Goal: Use online tool/utility: Utilize a website feature to perform a specific function

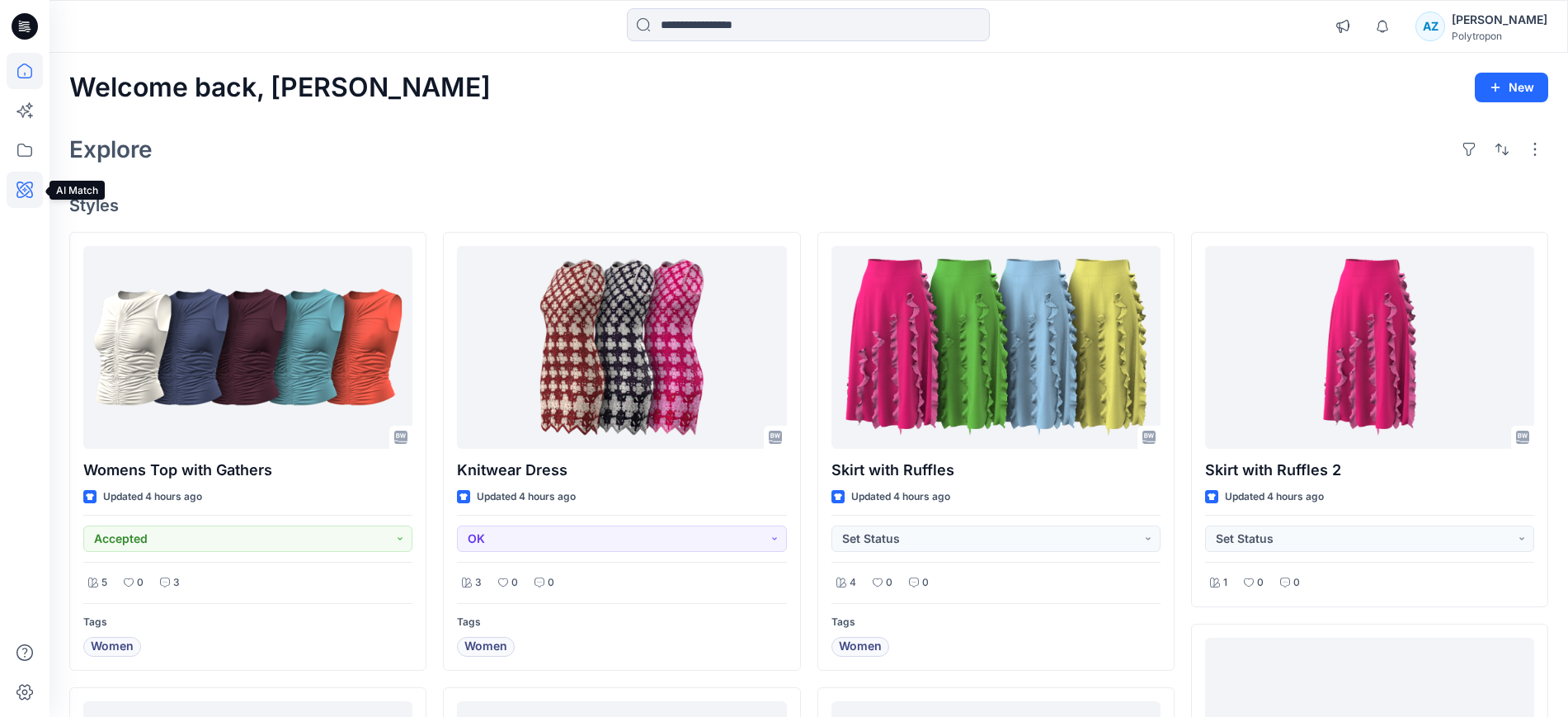
click at [18, 200] on icon at bounding box center [24, 190] width 36 height 36
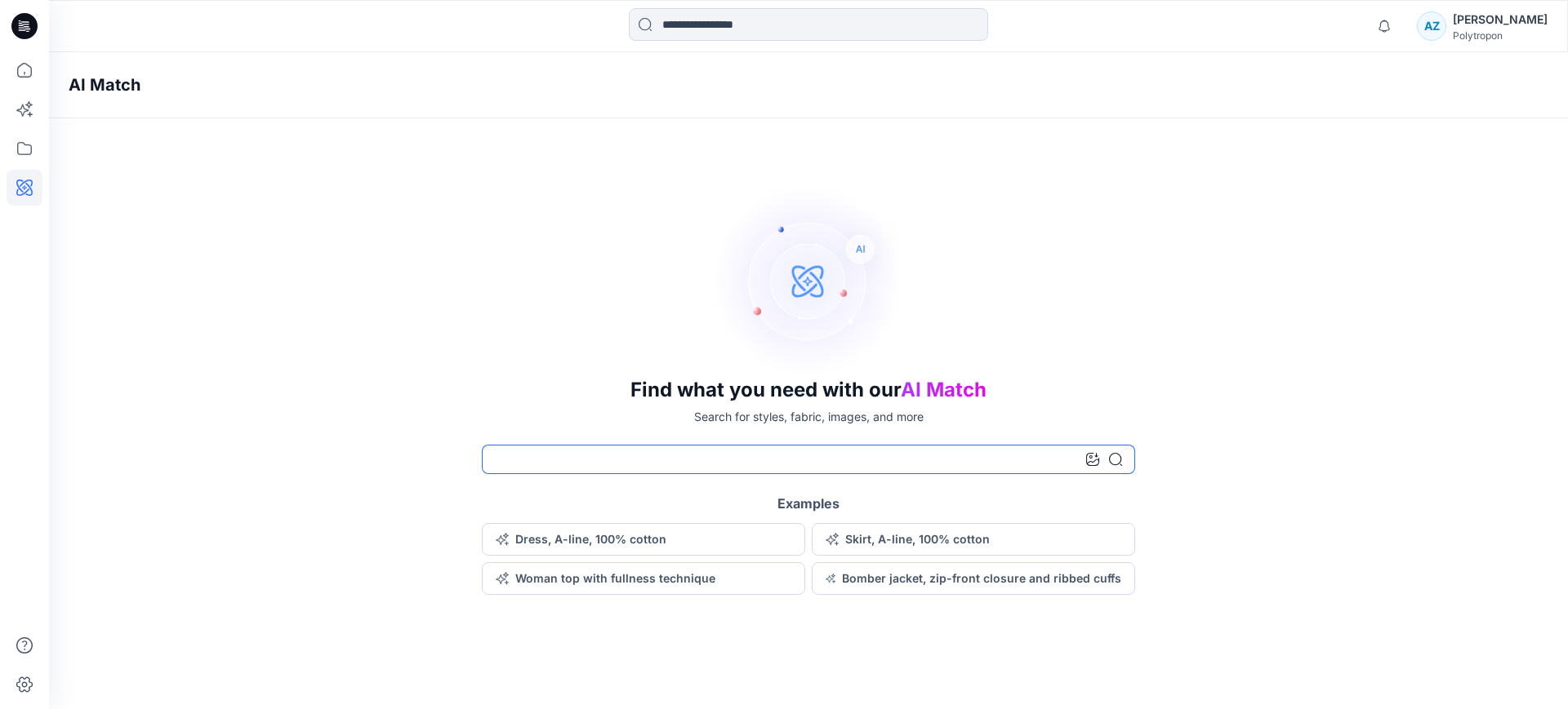
click at [551, 455] on input at bounding box center [808, 459] width 653 height 29
type input "******"
click at [30, 66] on icon at bounding box center [24, 70] width 36 height 36
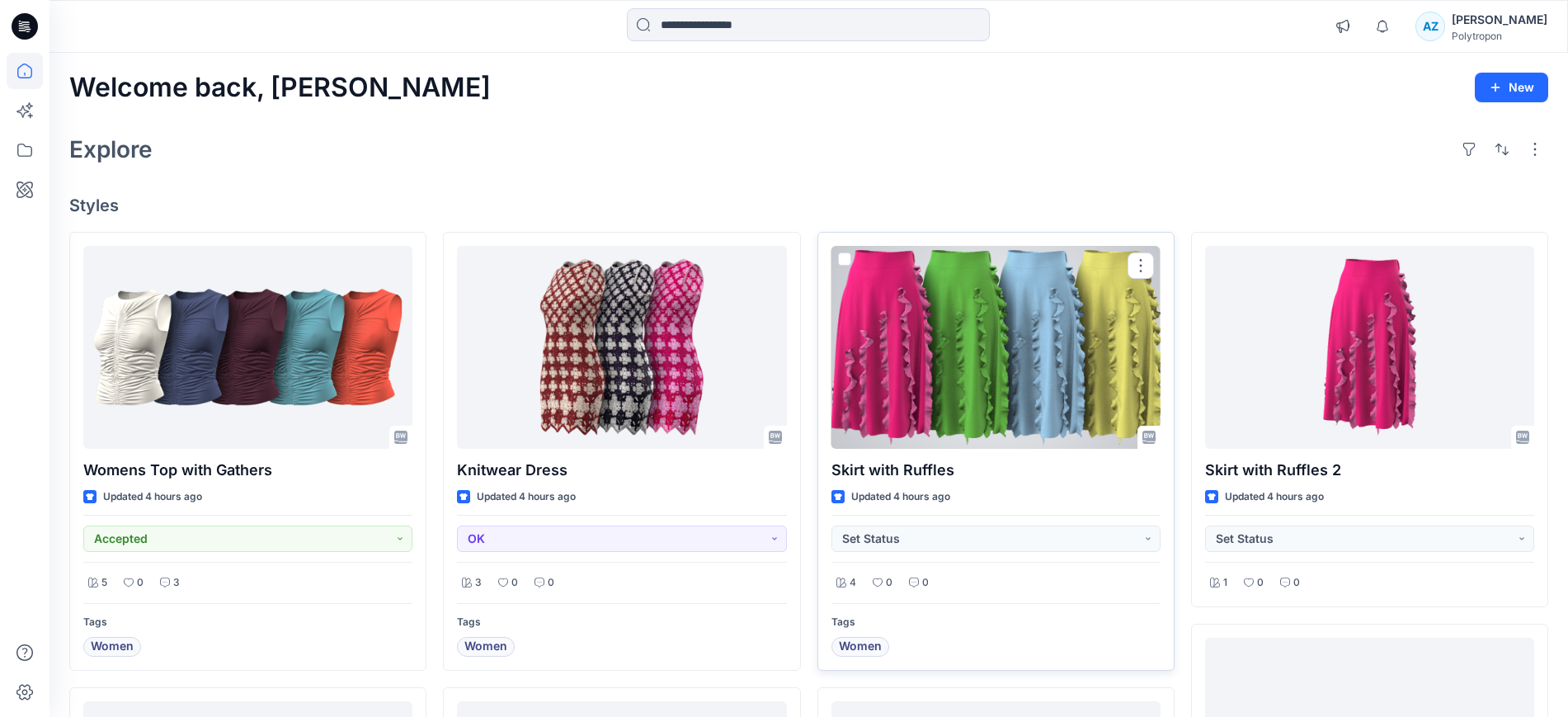
click at [1026, 336] on div at bounding box center [996, 347] width 329 height 203
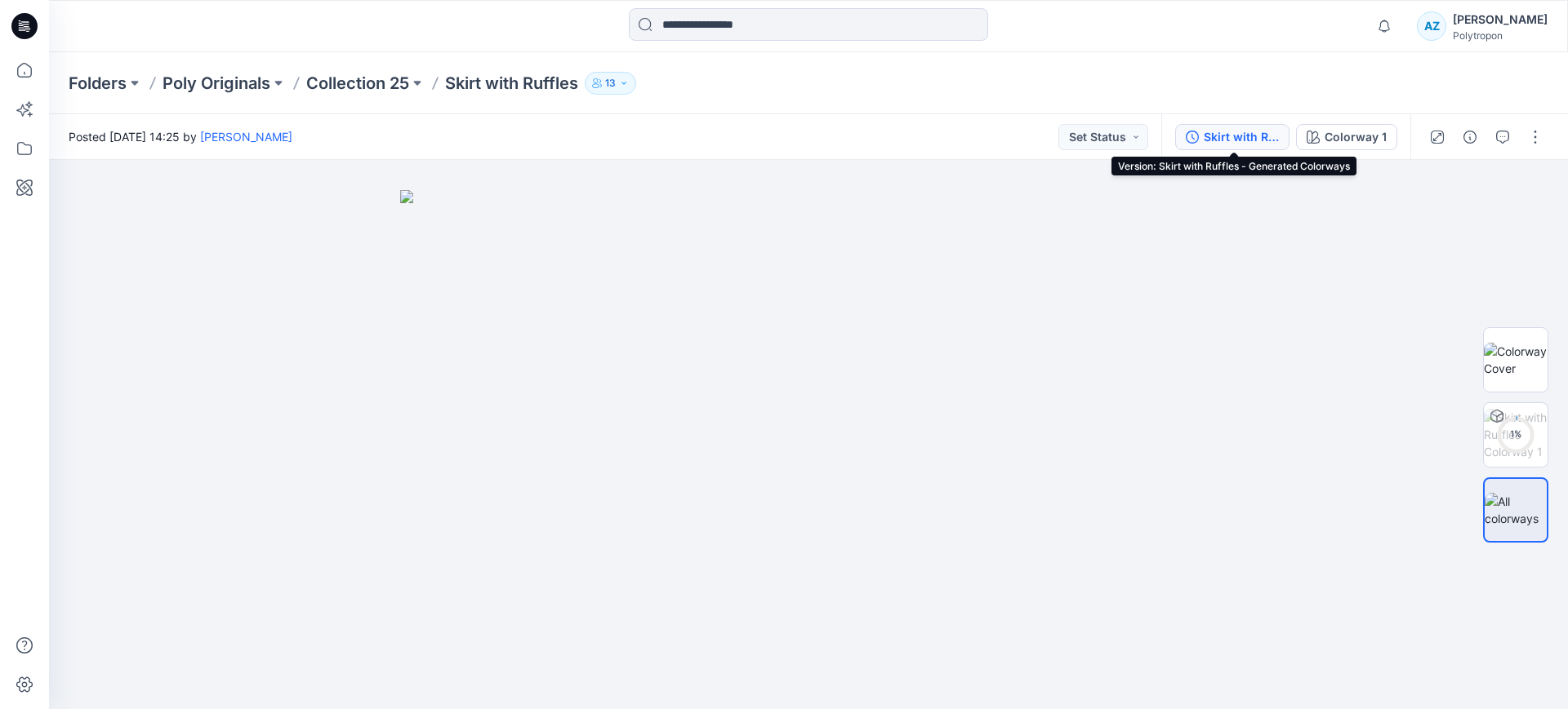
click at [1228, 134] on div "Skirt with Ruffles - Generated Colorways" at bounding box center [1241, 138] width 75 height 18
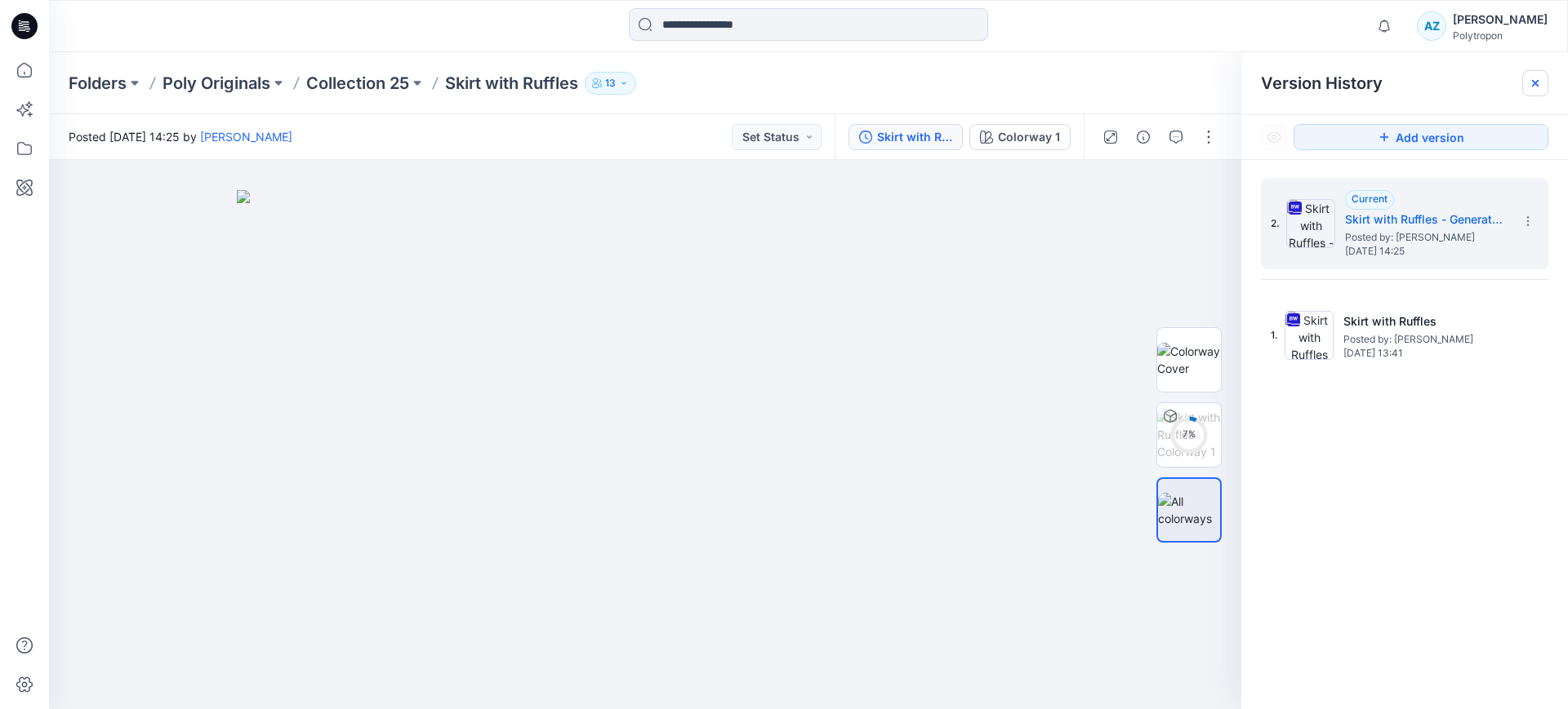
click at [1538, 83] on icon at bounding box center [1535, 84] width 13 height 13
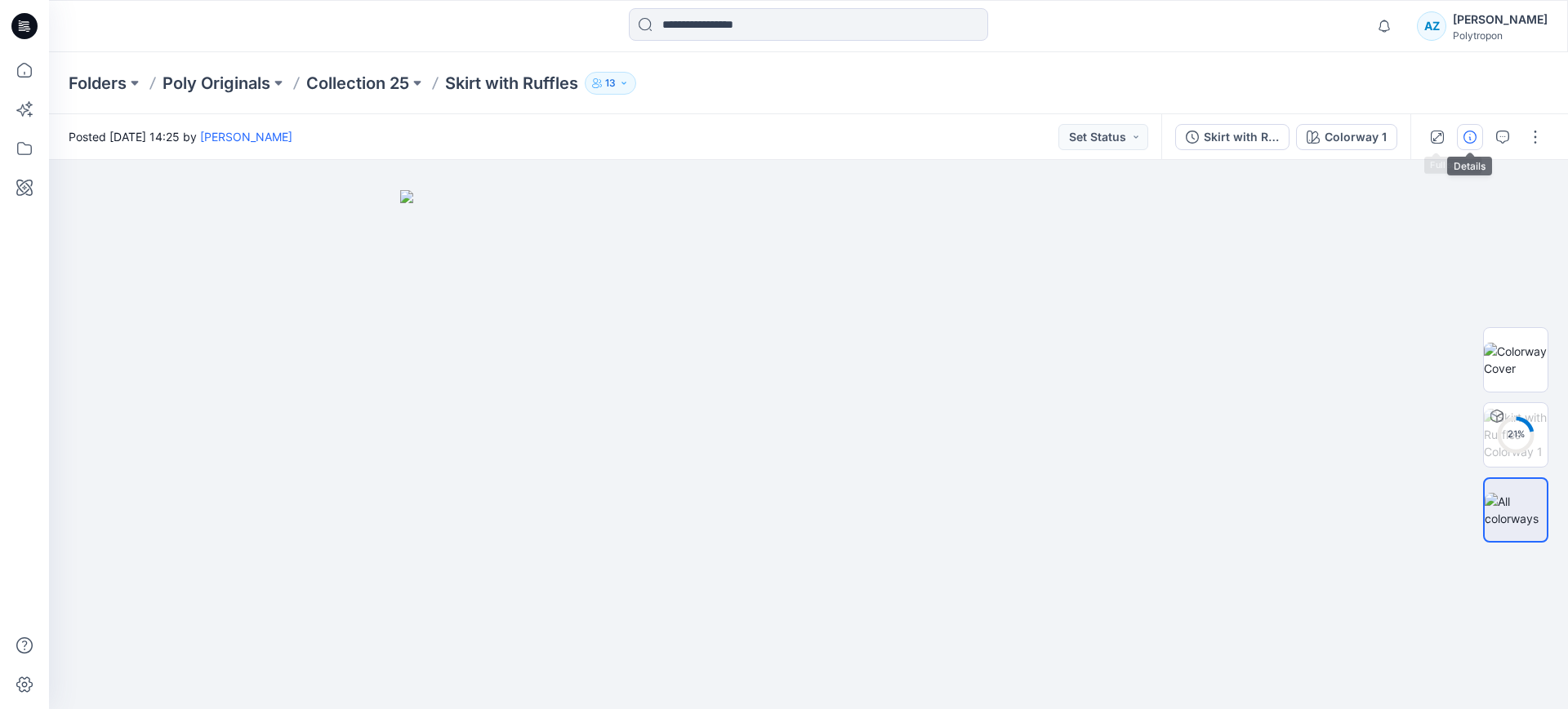
click at [1471, 142] on icon "button" at bounding box center [1470, 137] width 13 height 13
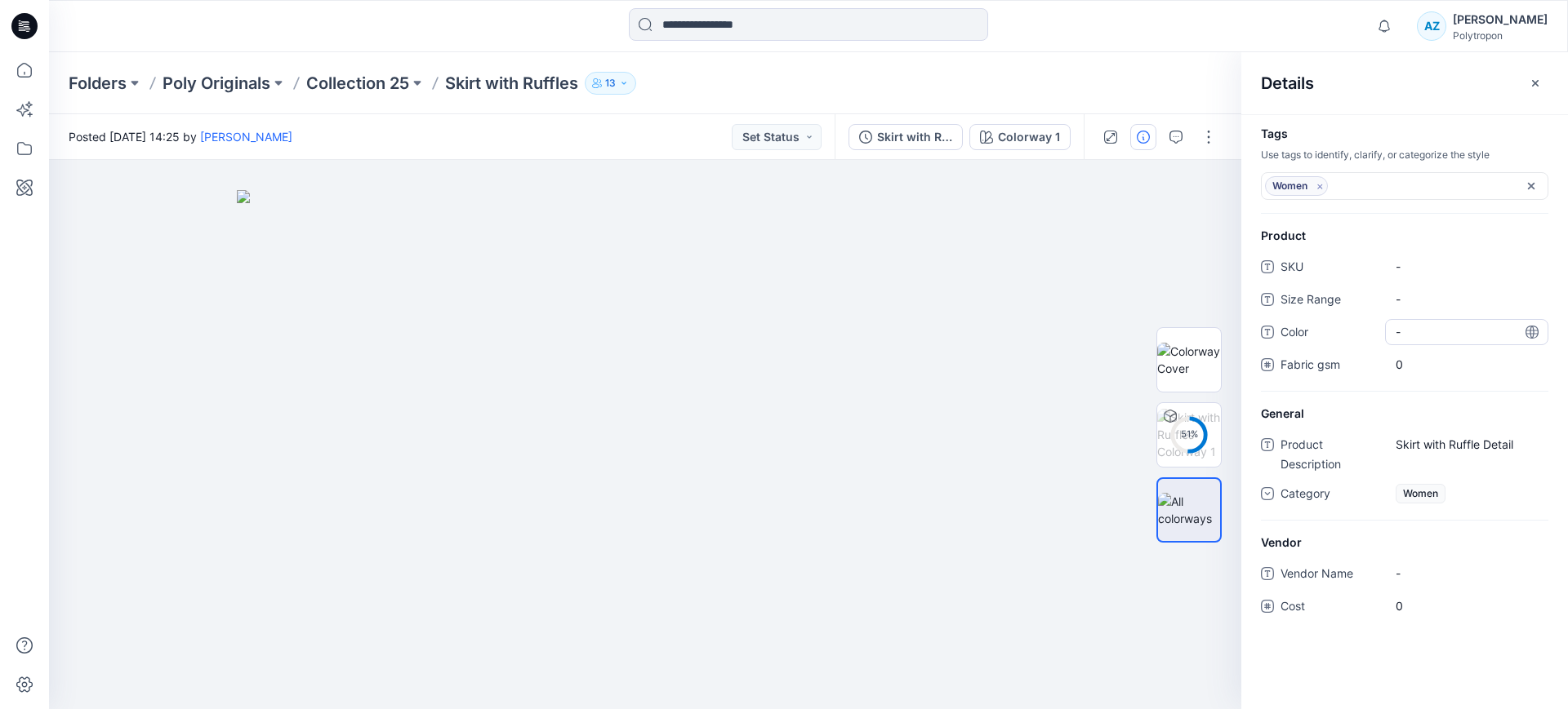
click at [1414, 328] on span "-" at bounding box center [1466, 332] width 142 height 17
click at [1188, 354] on img at bounding box center [1189, 359] width 64 height 34
click at [1399, 330] on span "-" at bounding box center [1466, 332] width 142 height 17
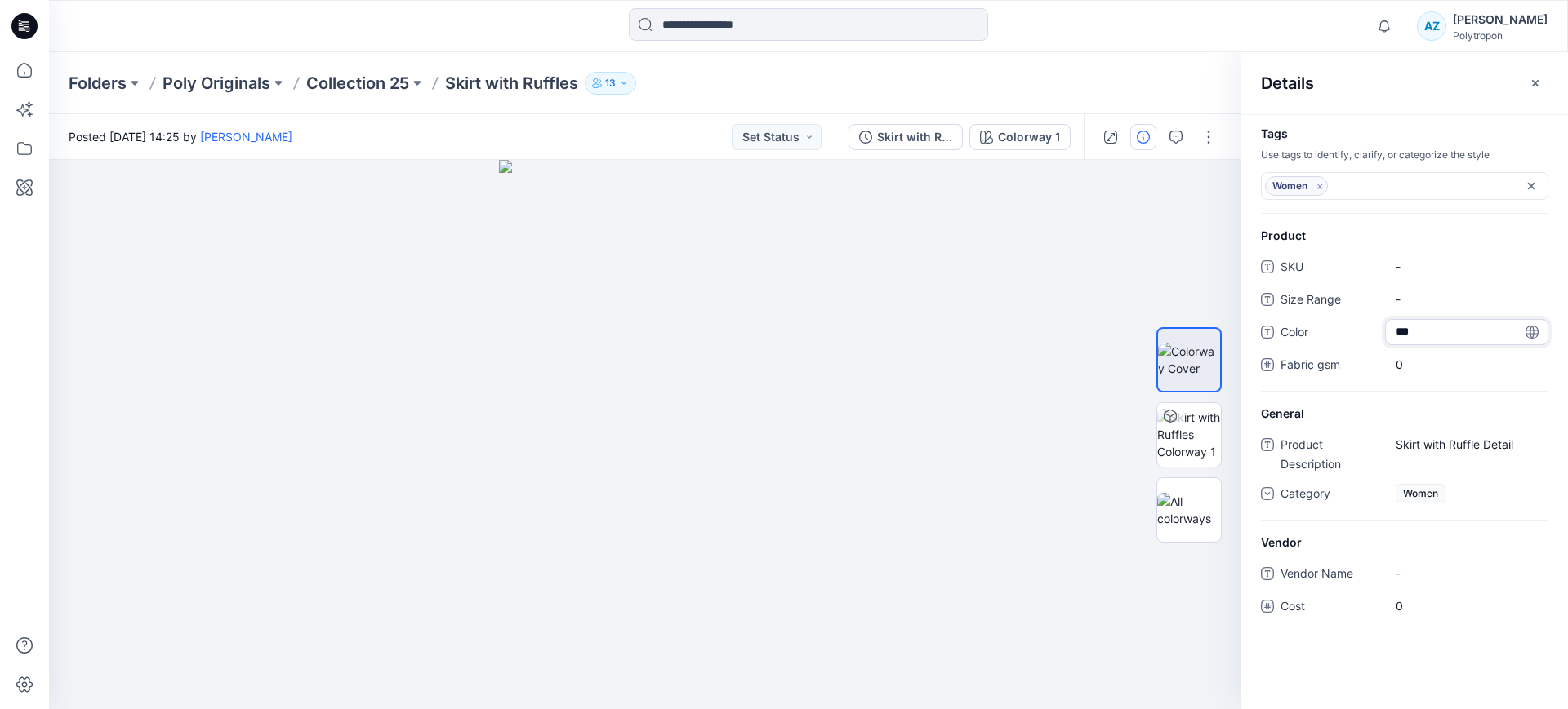
type textarea "****"
click at [1361, 654] on div "Tags Use tags to identify, clarify, or categorize the style Women Remove tag Pr…" at bounding box center [1405, 411] width 327 height 595
click at [1364, 180] on div "Women Remove tag" at bounding box center [1395, 187] width 263 height 20
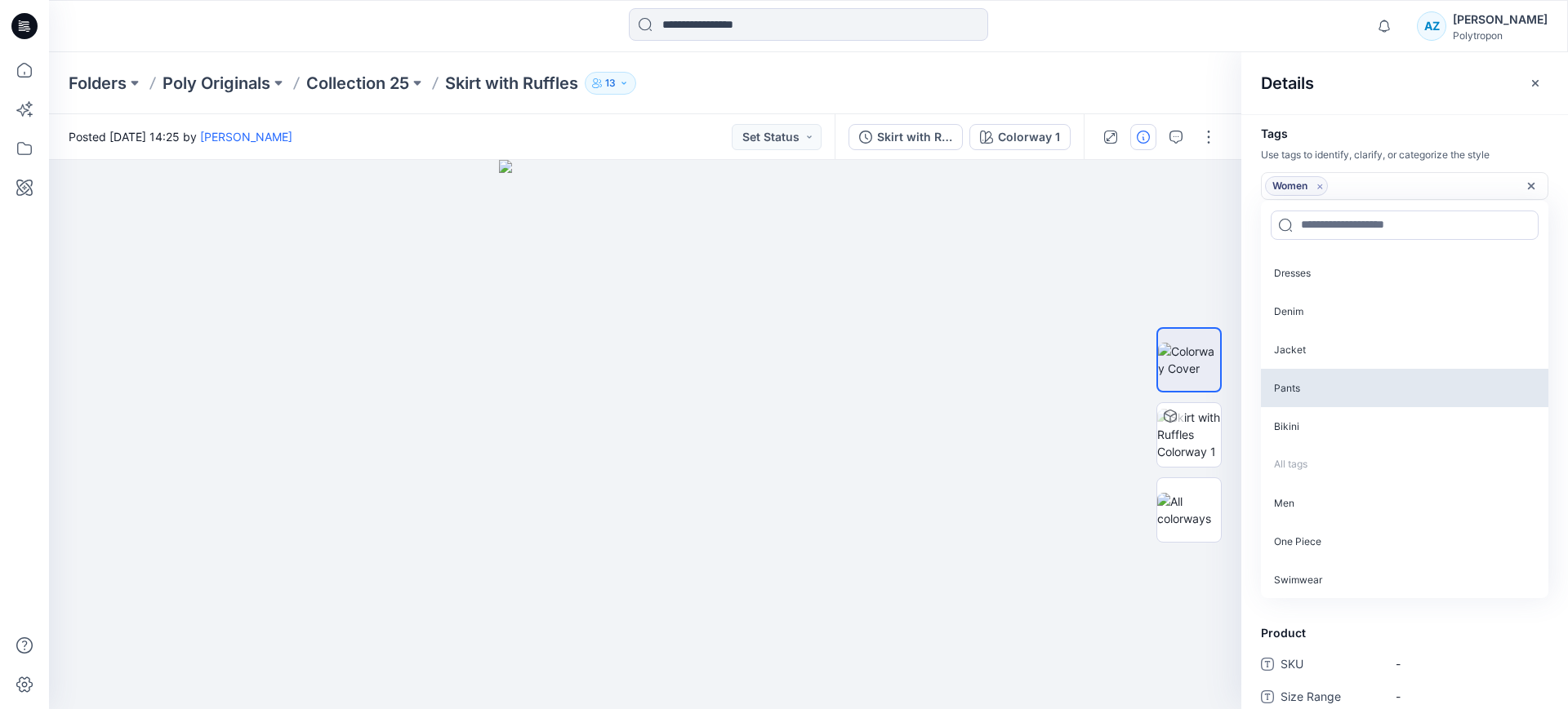
scroll to position [38, 0]
click at [1531, 84] on icon "button" at bounding box center [1535, 84] width 13 height 13
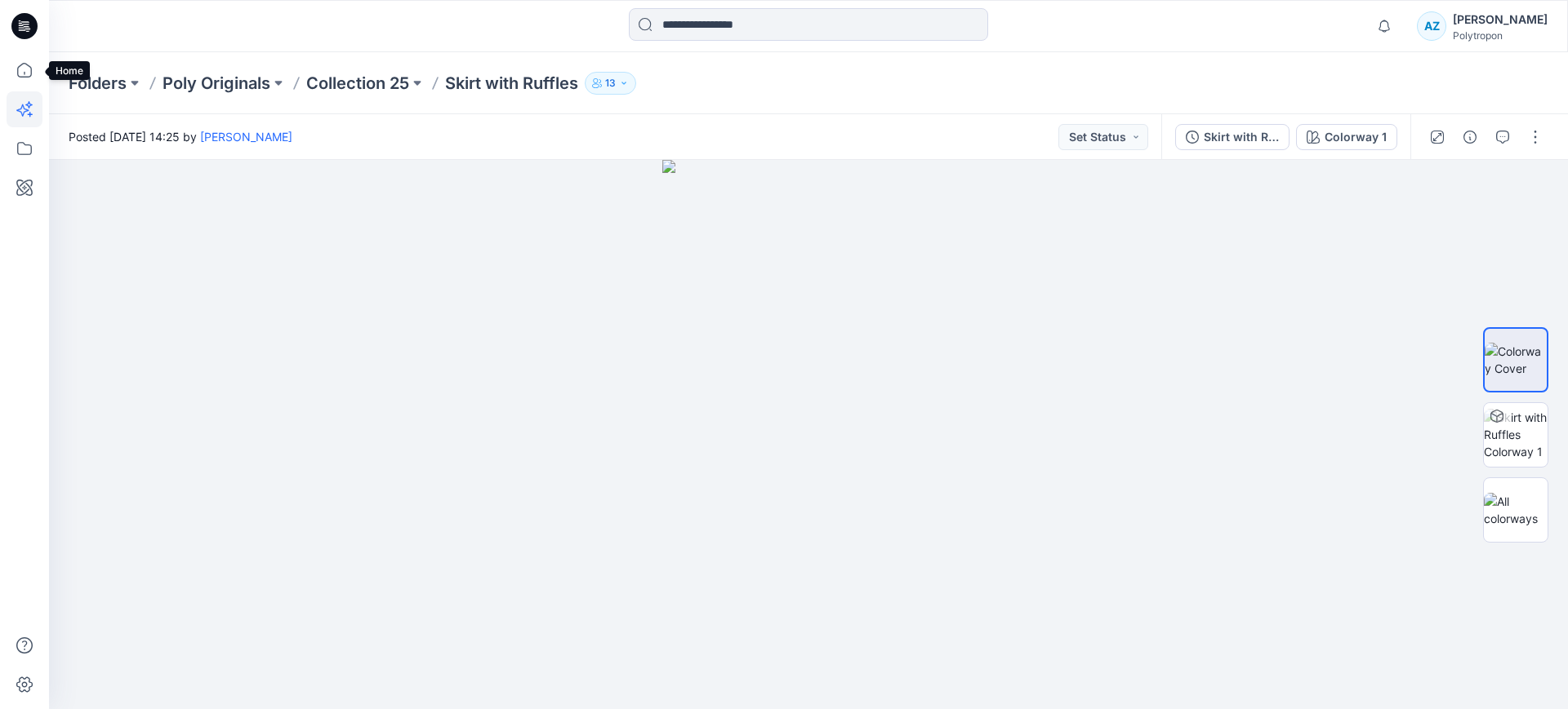
drag, startPoint x: 22, startPoint y: 75, endPoint x: 22, endPoint y: 97, distance: 22.0
click at [22, 75] on icon at bounding box center [24, 70] width 36 height 36
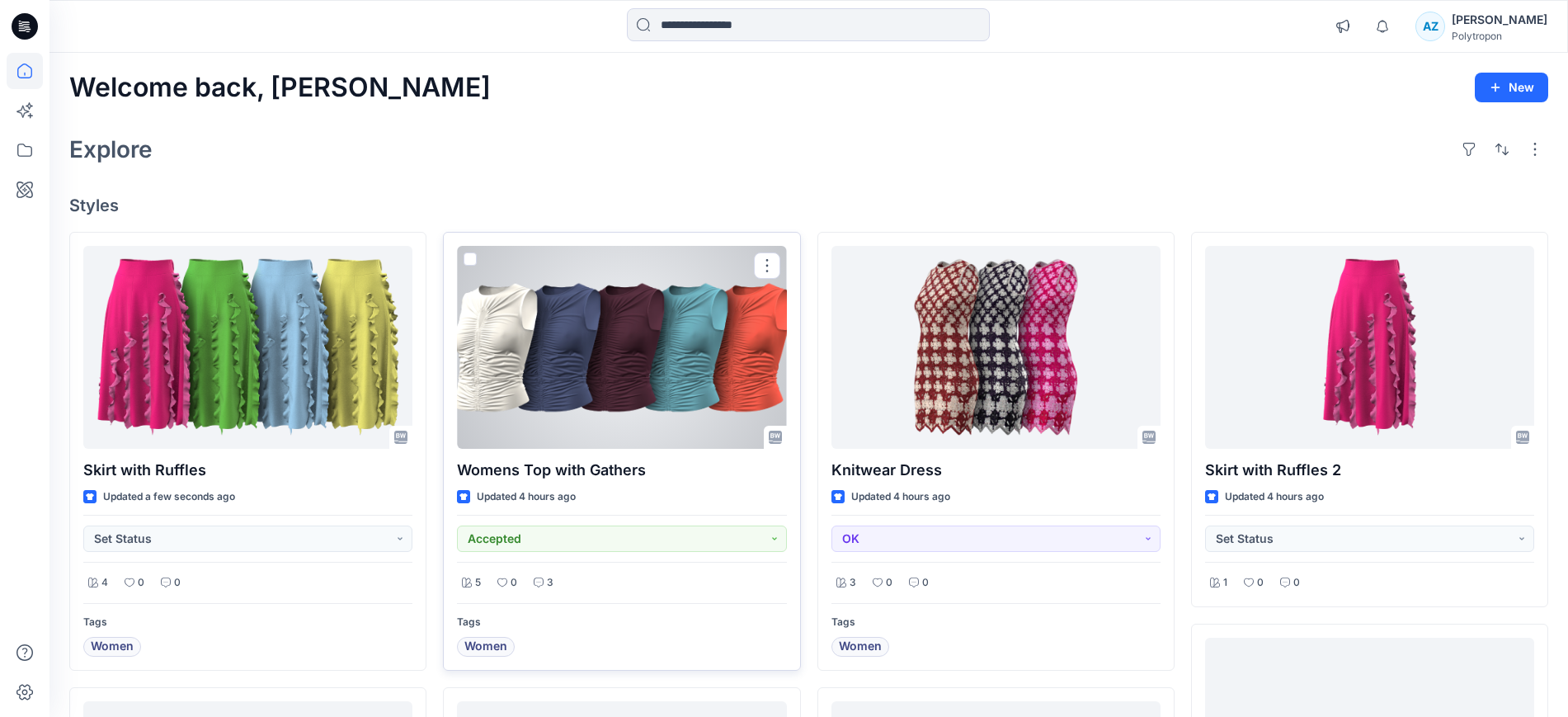
click at [608, 367] on div at bounding box center [621, 347] width 329 height 203
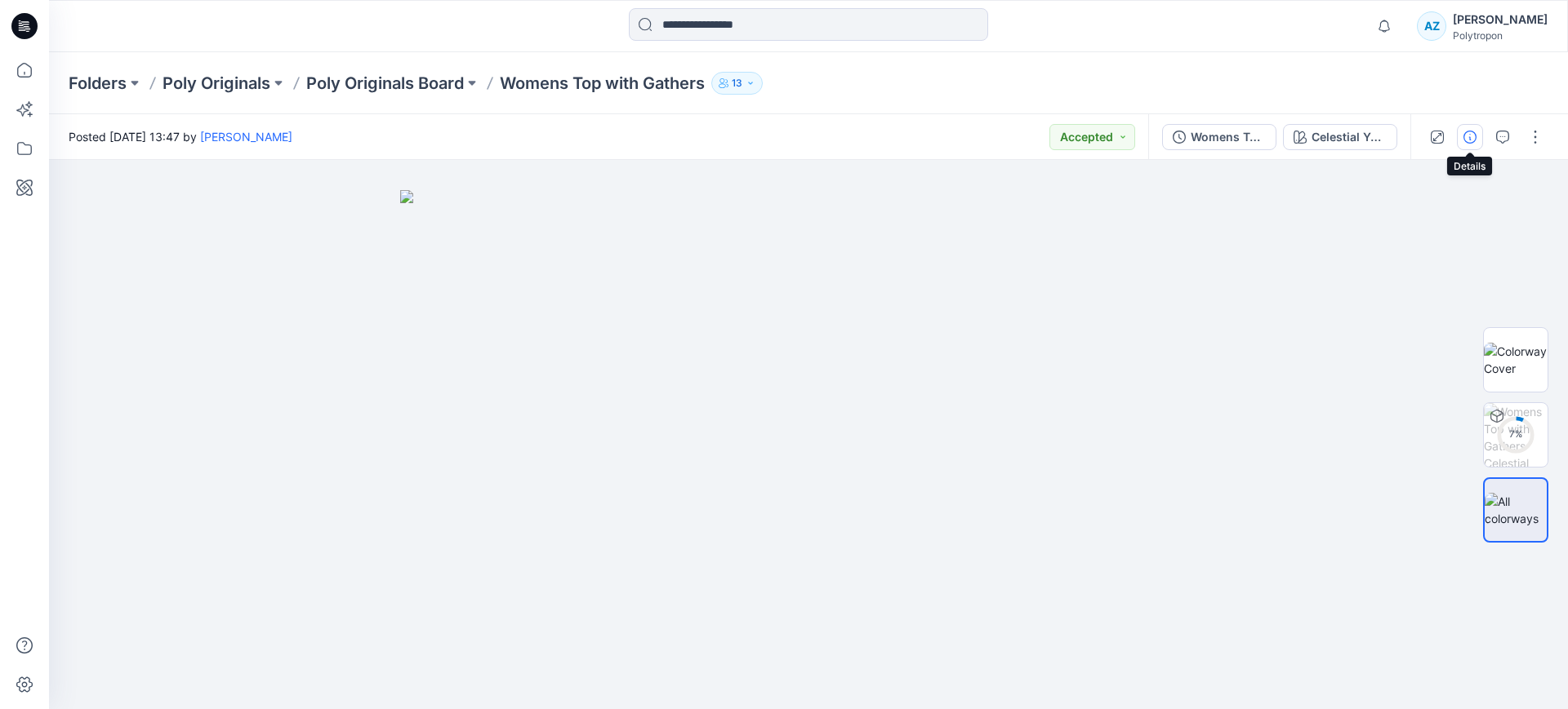
click at [1469, 135] on icon "button" at bounding box center [1470, 137] width 13 height 13
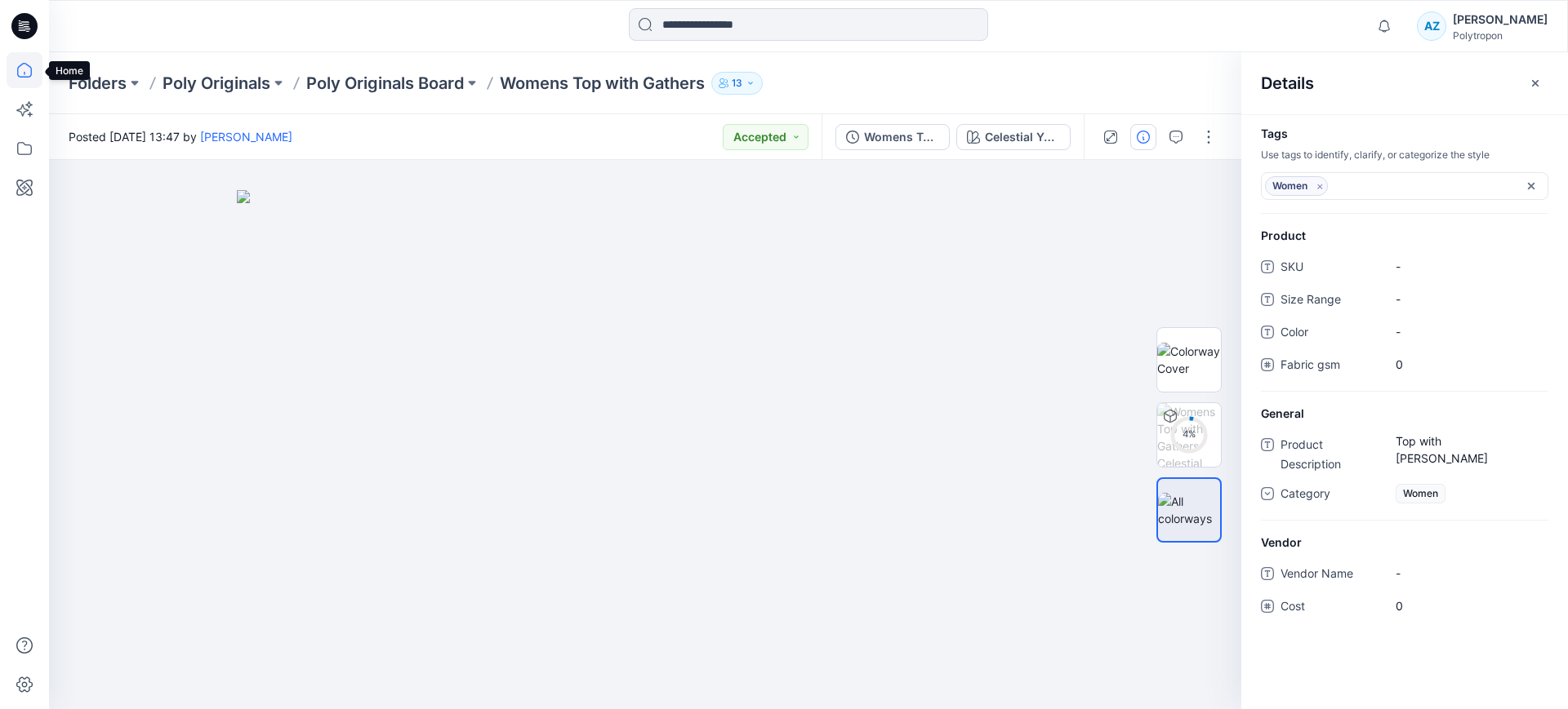
click at [23, 62] on icon at bounding box center [24, 70] width 36 height 36
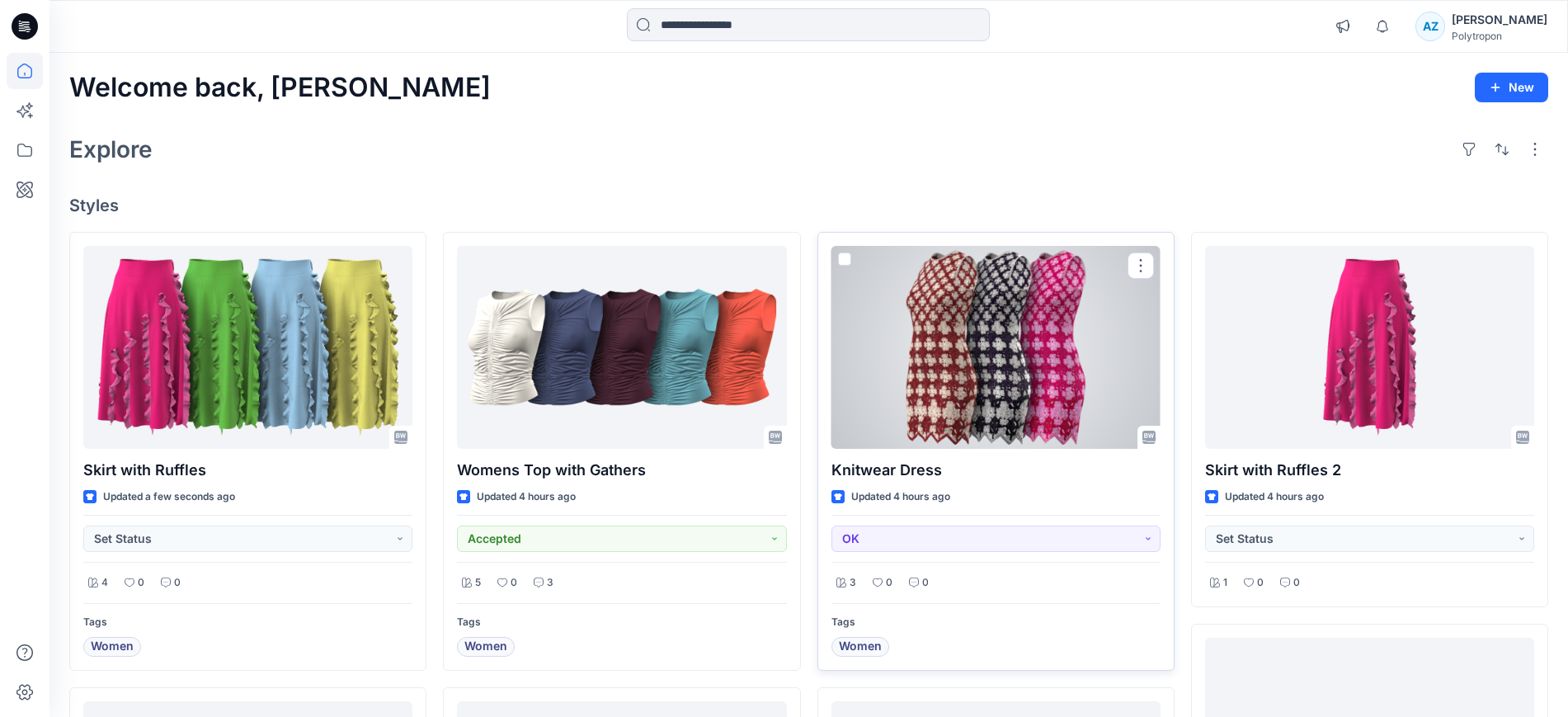
click at [1022, 389] on div at bounding box center [996, 347] width 329 height 203
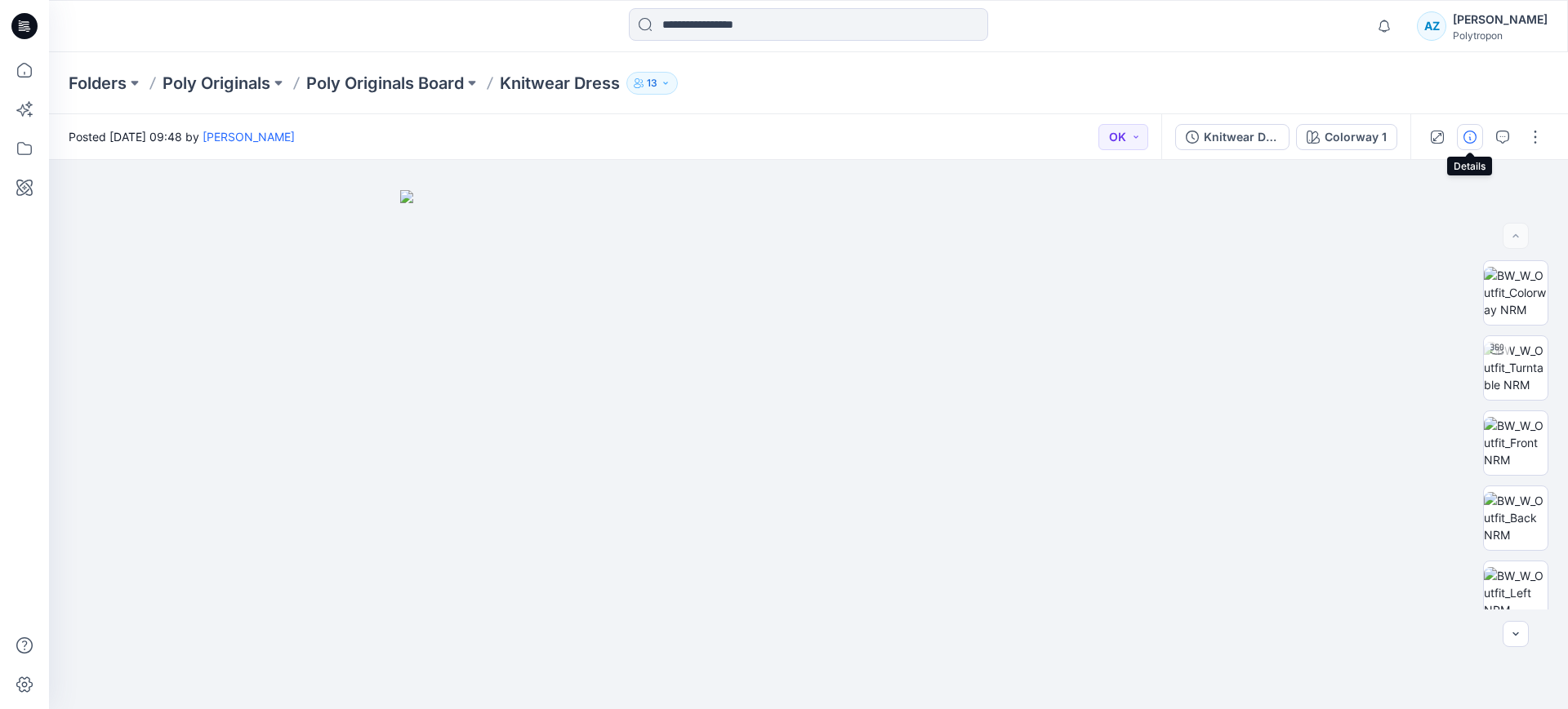
click at [1461, 139] on button "button" at bounding box center [1469, 137] width 26 height 26
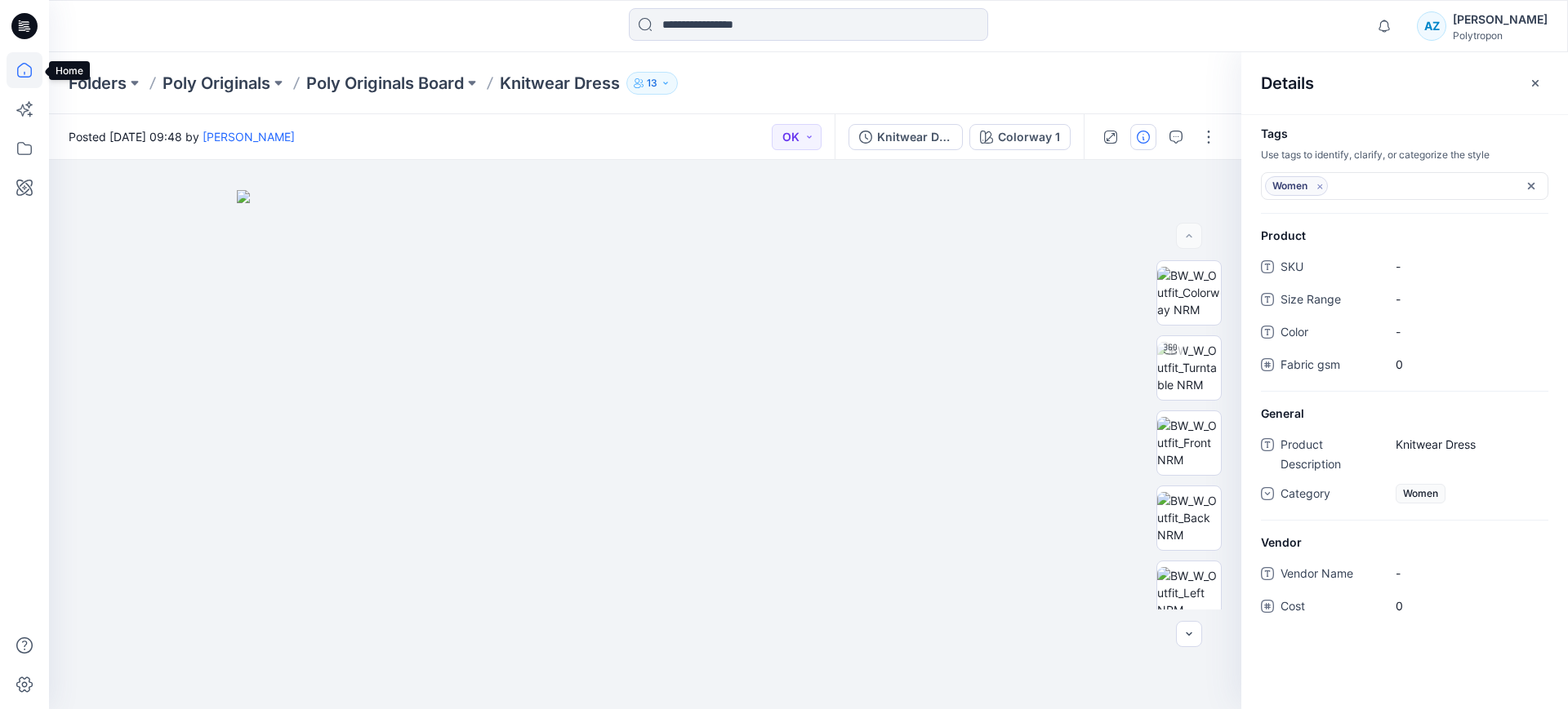
click at [11, 65] on icon at bounding box center [24, 70] width 36 height 36
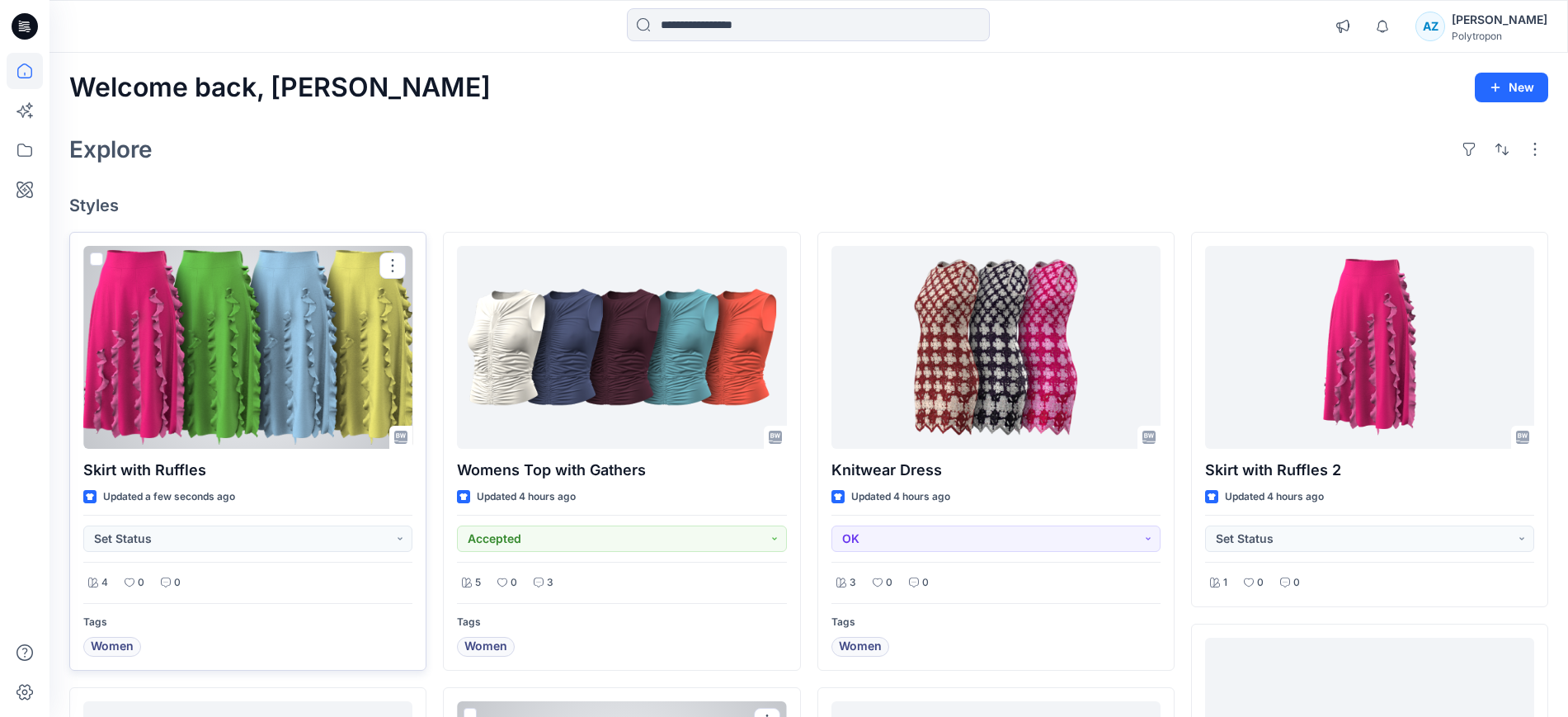
click at [302, 351] on div at bounding box center [247, 347] width 329 height 203
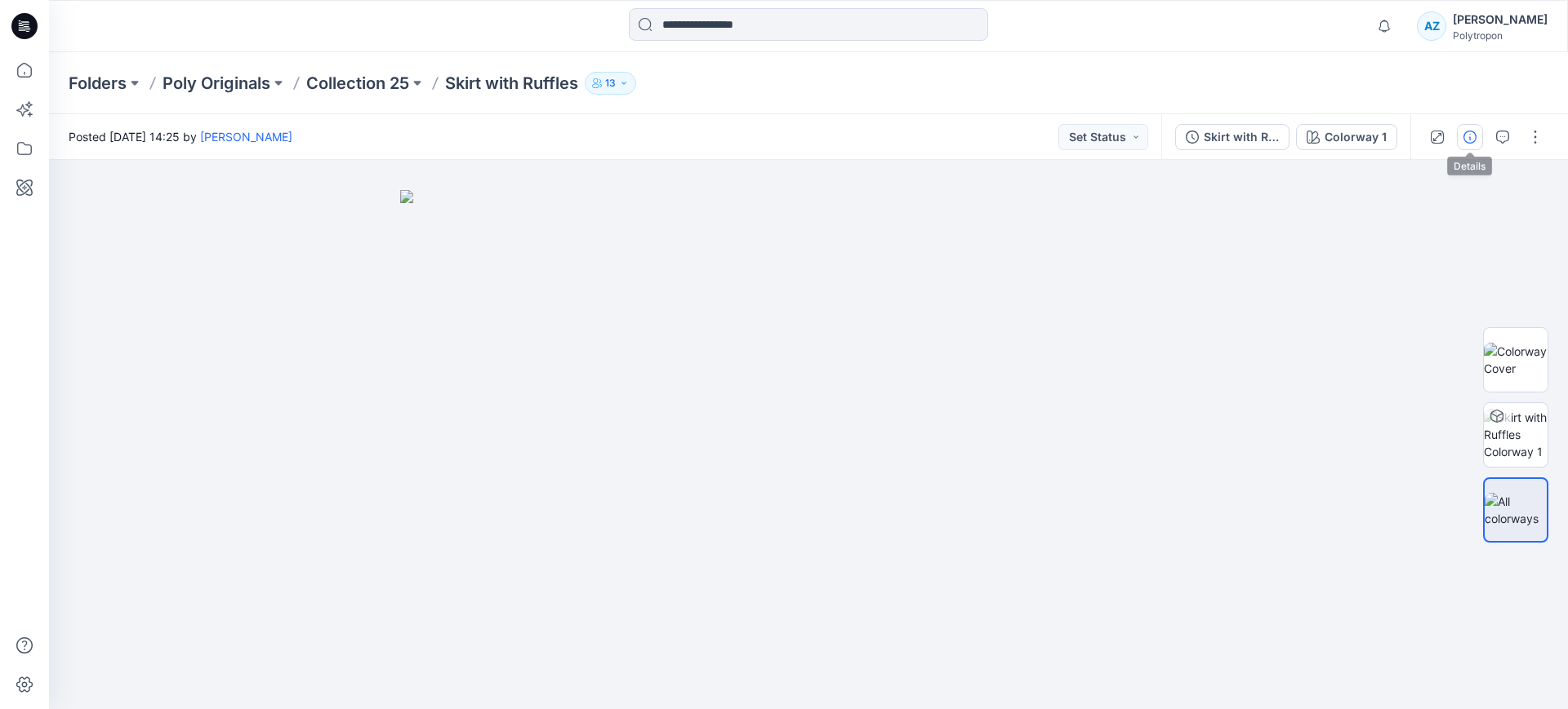
click at [1470, 136] on icon "button" at bounding box center [1470, 137] width 13 height 13
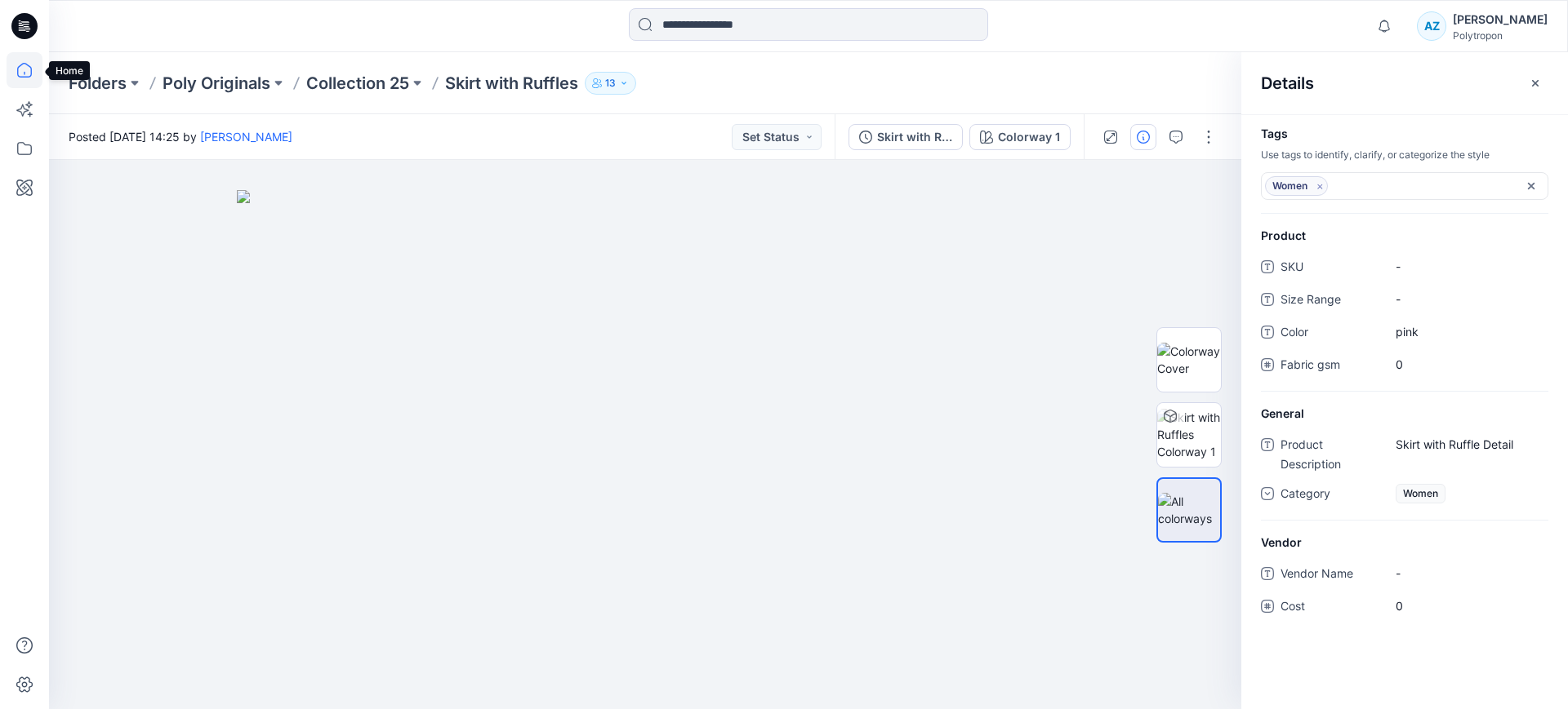
click at [30, 72] on icon at bounding box center [24, 70] width 36 height 36
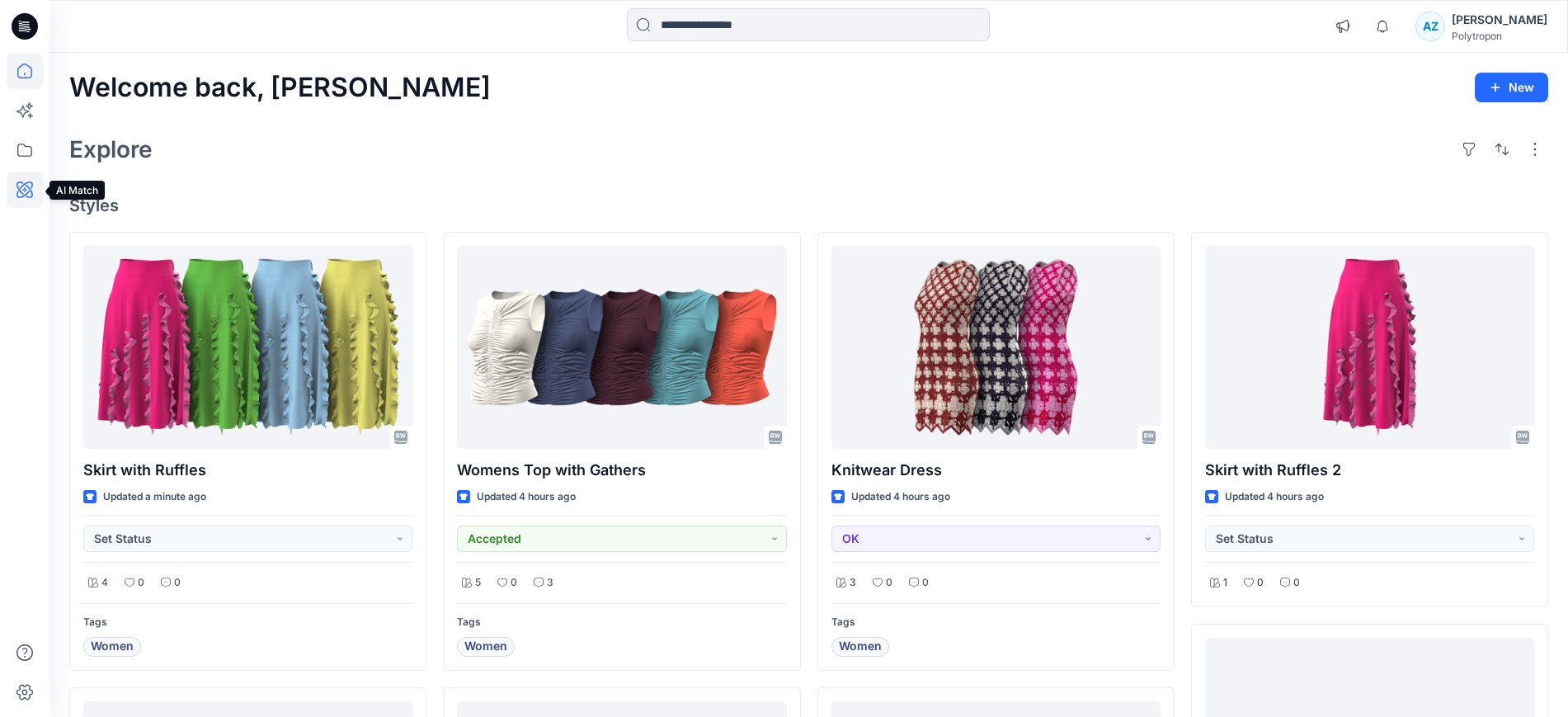
click at [22, 195] on icon at bounding box center [24, 190] width 36 height 36
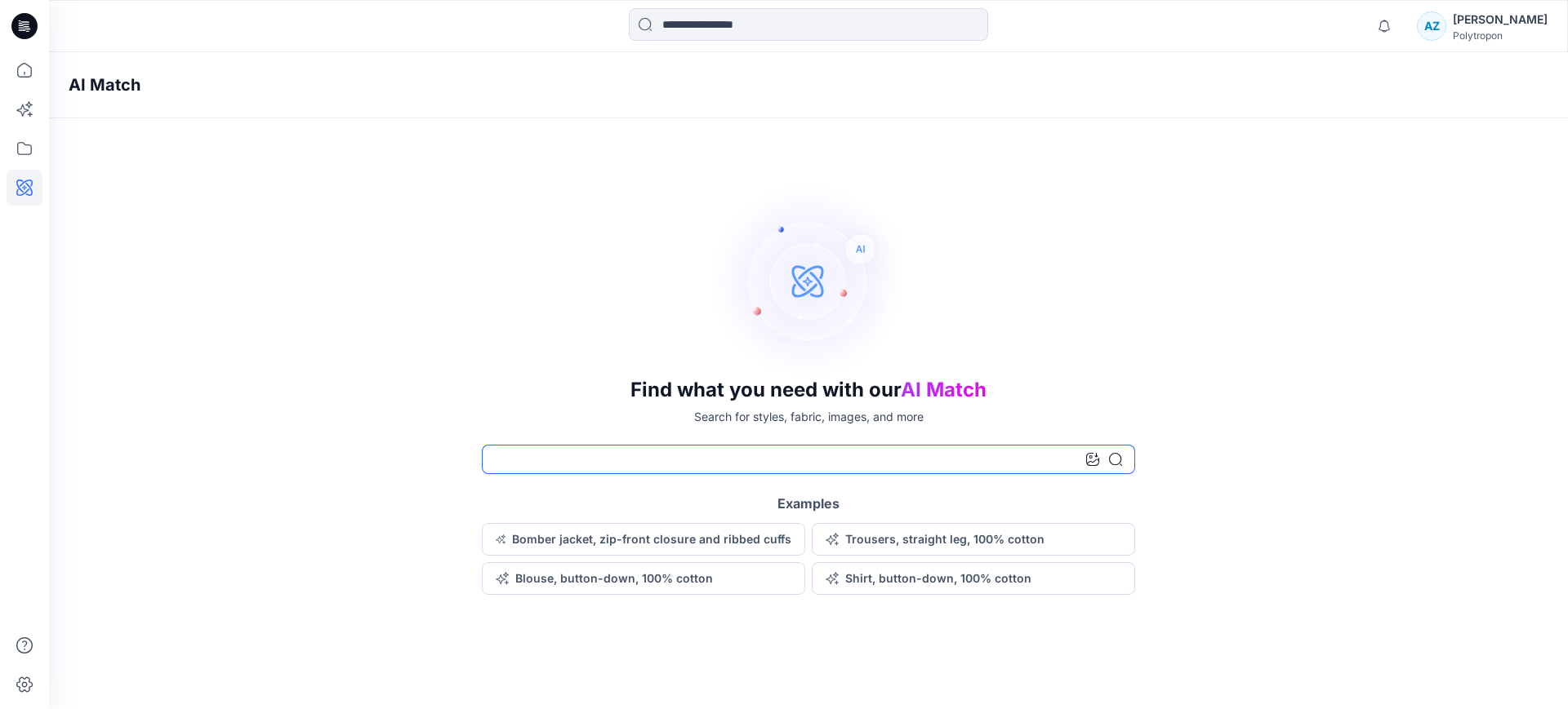
click at [665, 452] on input at bounding box center [808, 459] width 653 height 29
type input "**********"
click at [1091, 459] on icon at bounding box center [1093, 459] width 13 height 13
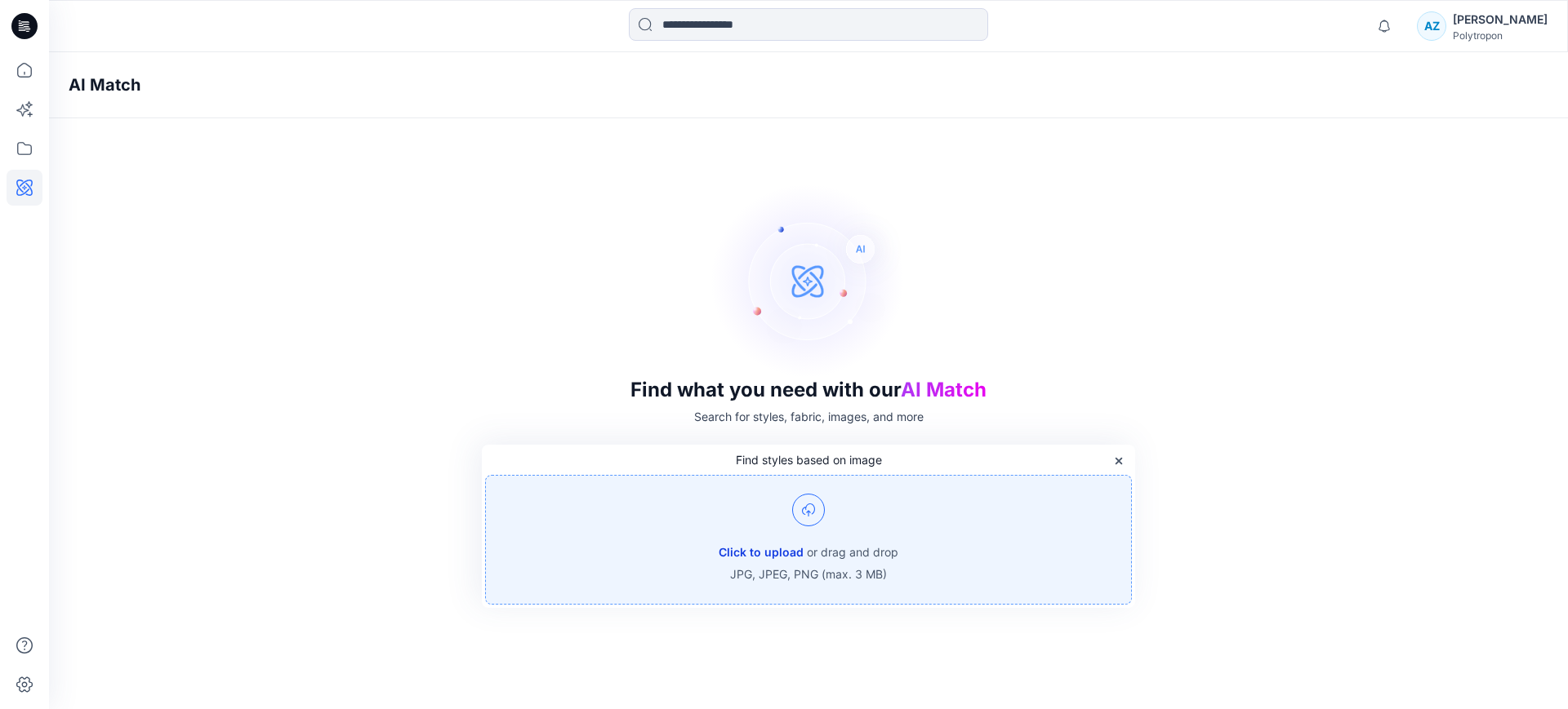
click at [762, 552] on button "Click to upload" at bounding box center [761, 552] width 85 height 20
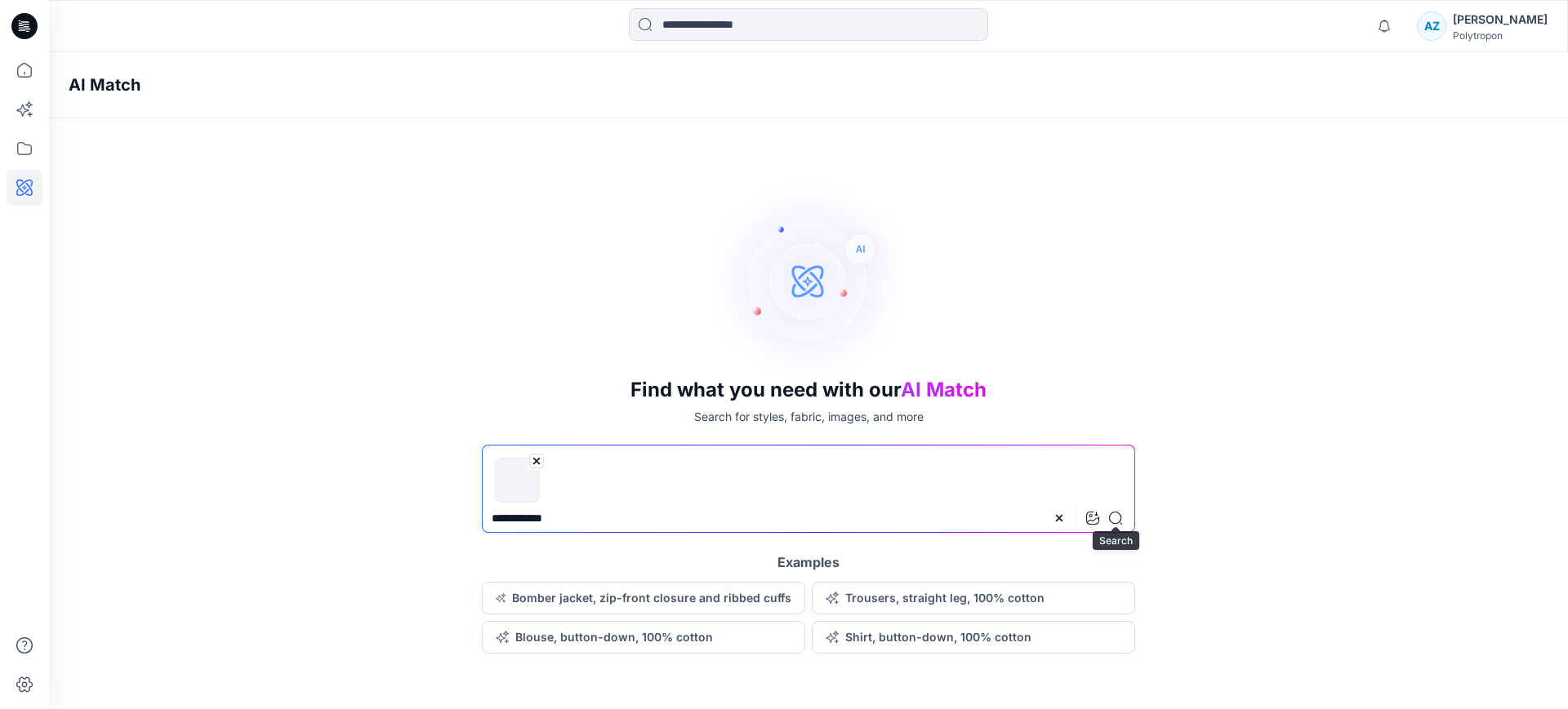
click at [1115, 522] on icon at bounding box center [1115, 518] width 13 height 13
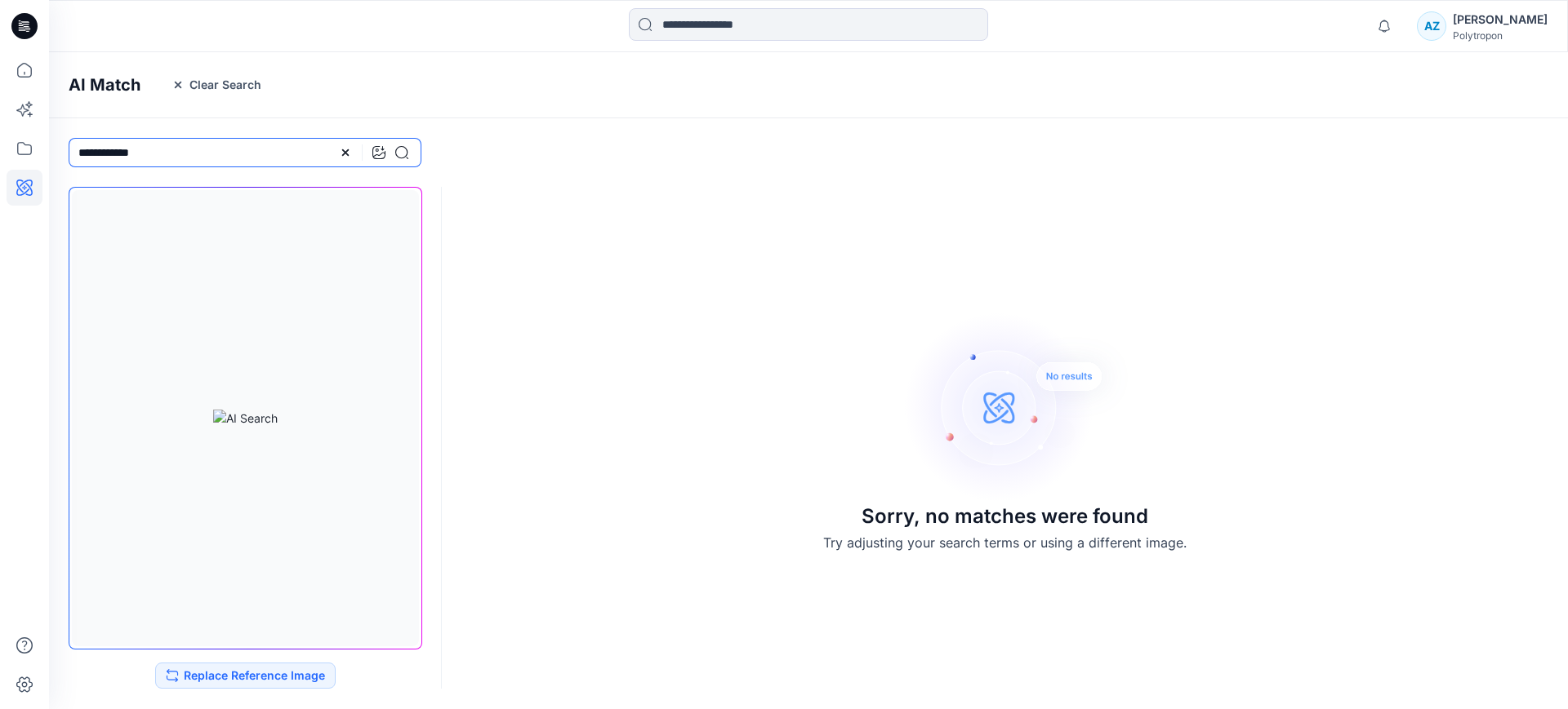
drag, startPoint x: 171, startPoint y: 156, endPoint x: 112, endPoint y: 163, distance: 59.4
click at [112, 163] on input "**********" at bounding box center [245, 152] width 353 height 29
click at [407, 151] on icon at bounding box center [402, 153] width 13 height 13
click at [74, 151] on input "*****" at bounding box center [245, 152] width 353 height 29
drag, startPoint x: 191, startPoint y: 158, endPoint x: 57, endPoint y: 139, distance: 135.3
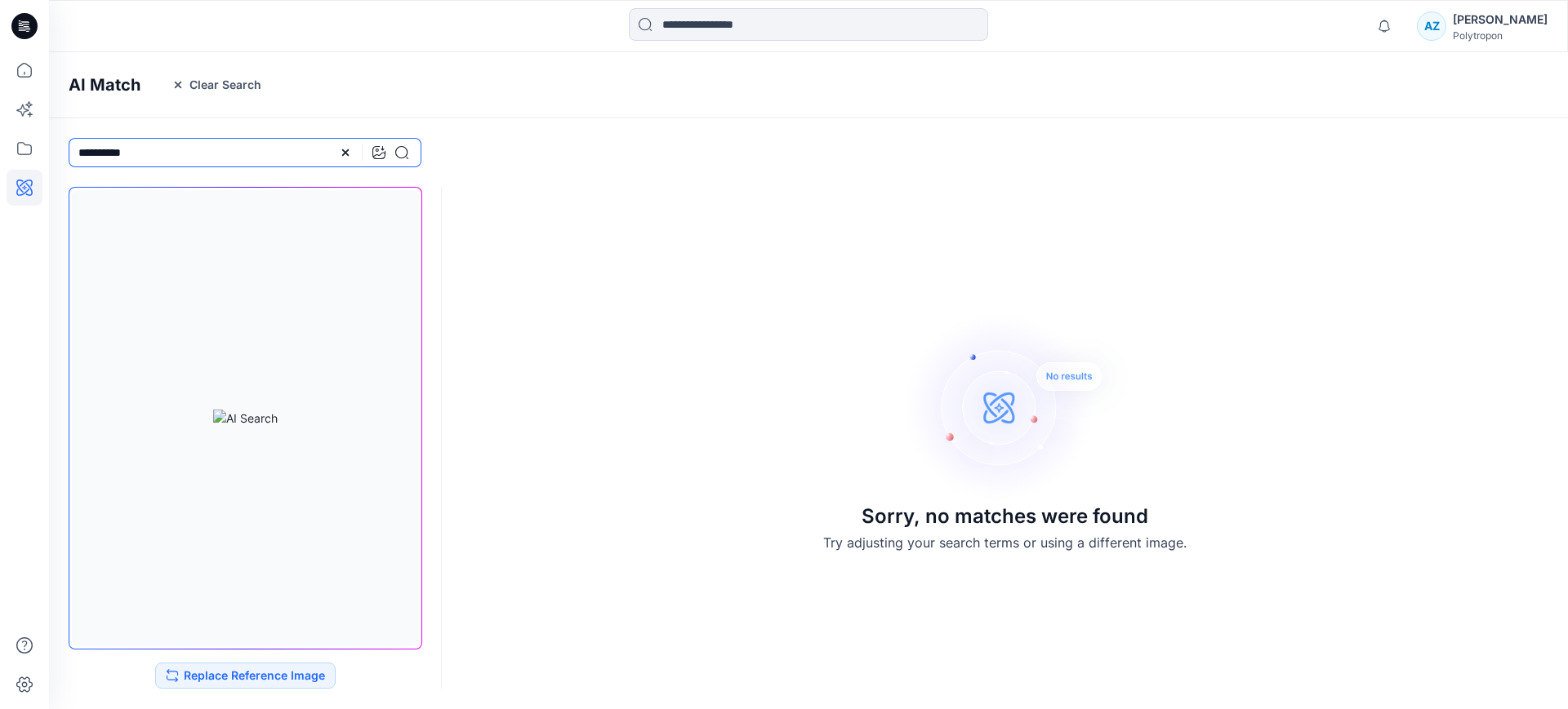
click at [57, 139] on div "**********" at bounding box center [245, 153] width 392 height 69
click at [403, 151] on icon at bounding box center [402, 153] width 13 height 13
drag, startPoint x: 319, startPoint y: 153, endPoint x: 194, endPoint y: 153, distance: 125.0
click at [194, 153] on input "**********" at bounding box center [245, 152] width 353 height 29
click at [412, 158] on input "**********" at bounding box center [245, 152] width 353 height 29
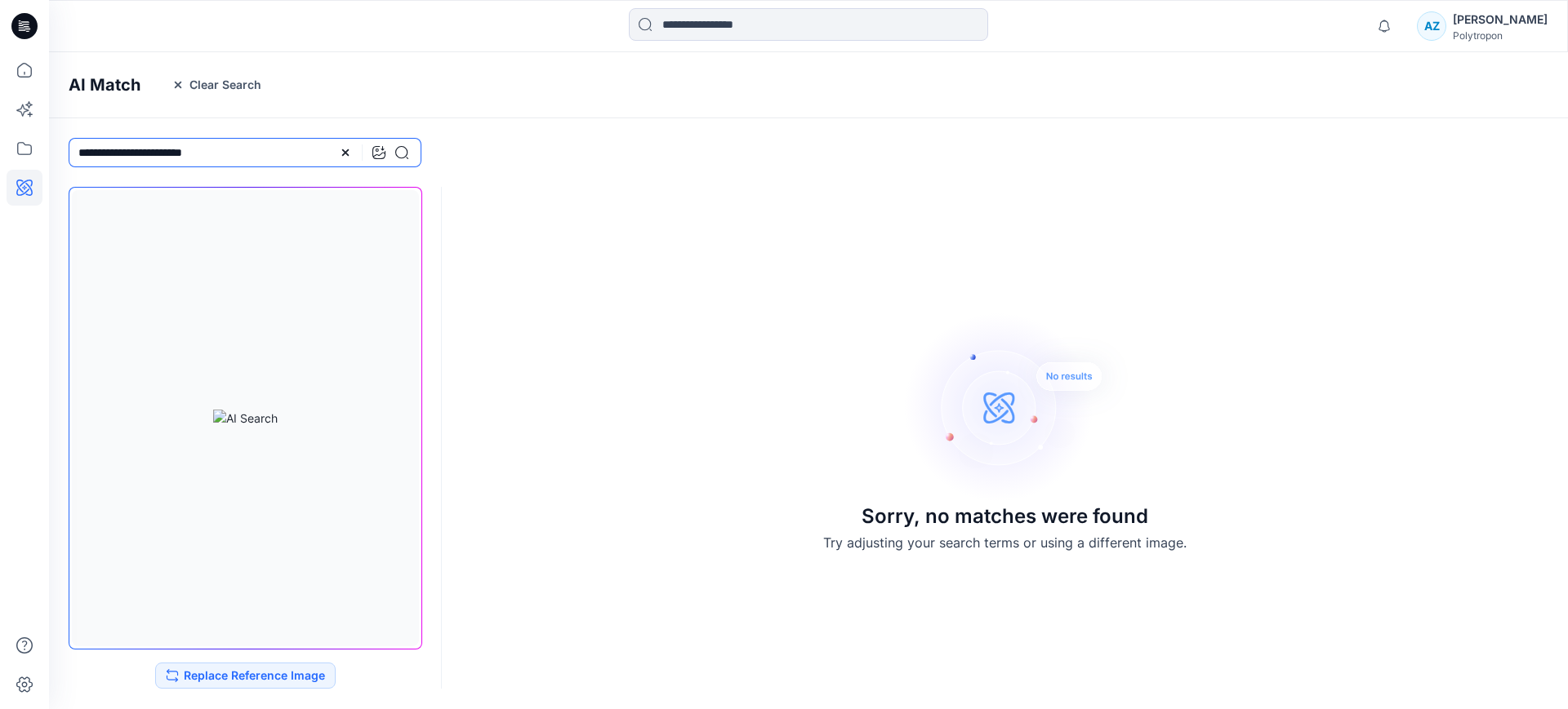
type input "**********"
click at [405, 151] on icon at bounding box center [402, 153] width 13 height 13
click at [348, 156] on icon at bounding box center [345, 153] width 13 height 13
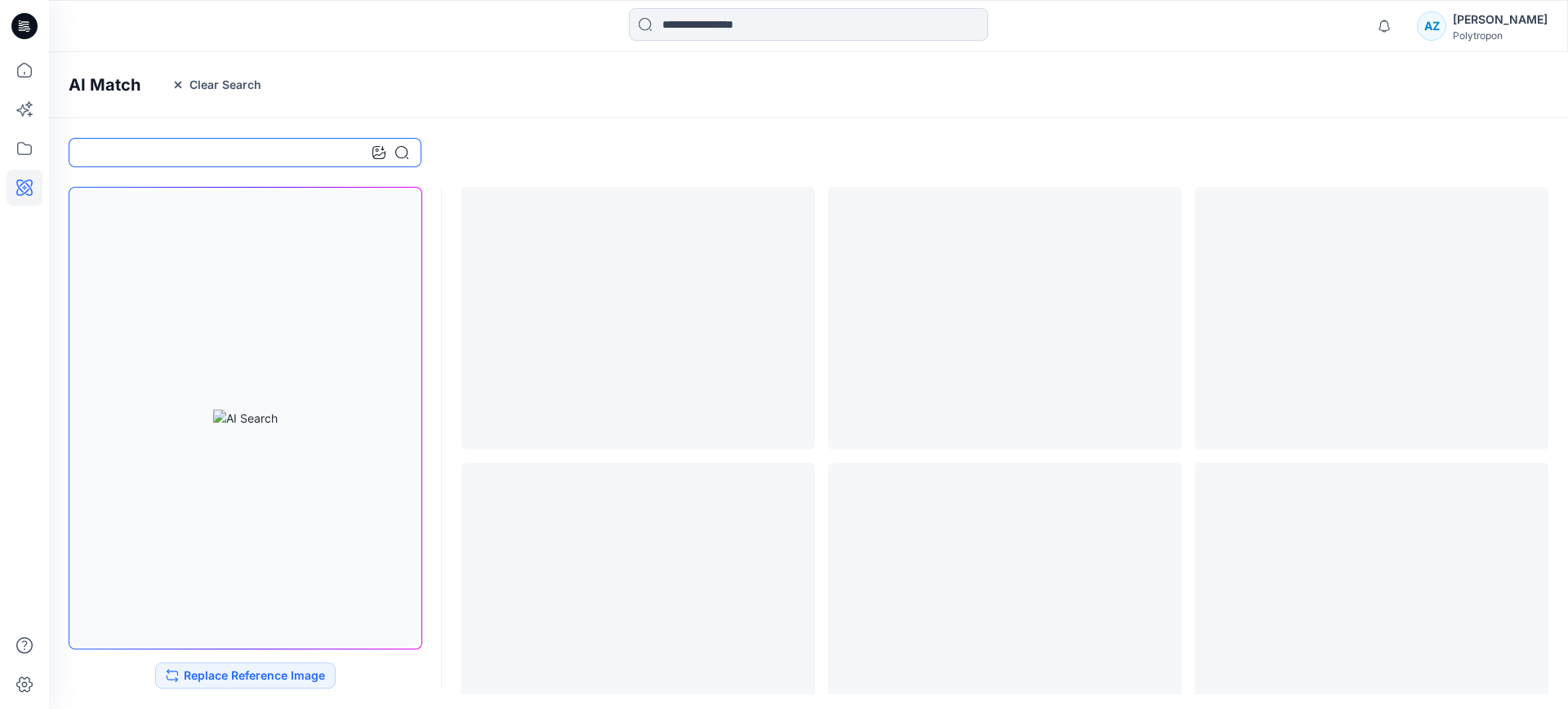
click at [241, 145] on input at bounding box center [245, 152] width 353 height 29
type input "*"
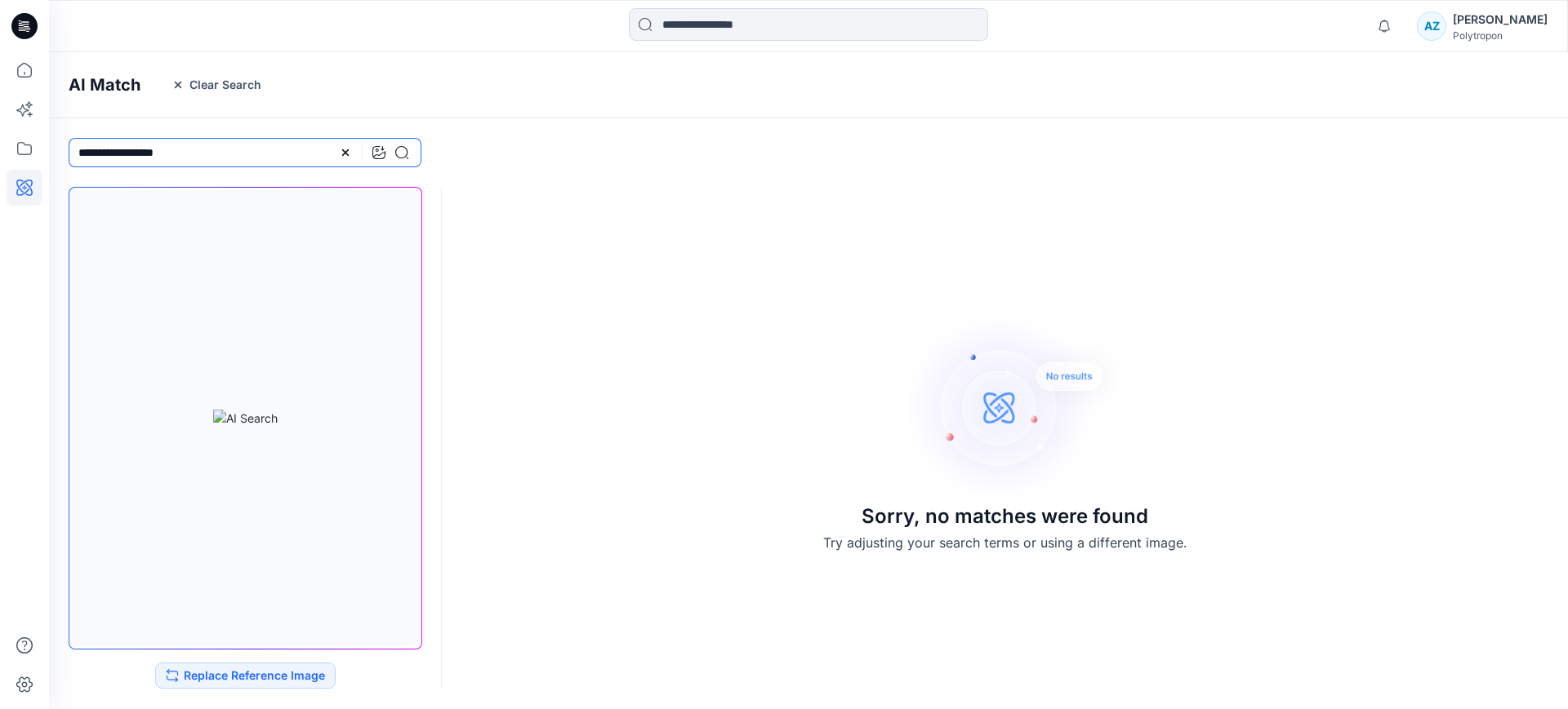
click at [208, 153] on input "**********" at bounding box center [245, 152] width 353 height 29
click at [284, 683] on button "Replace Reference Image" at bounding box center [245, 675] width 180 height 26
drag, startPoint x: 233, startPoint y: 153, endPoint x: 282, endPoint y: 158, distance: 49.3
click at [282, 158] on input "**********" at bounding box center [245, 152] width 353 height 29
click at [398, 148] on icon at bounding box center [402, 153] width 13 height 13
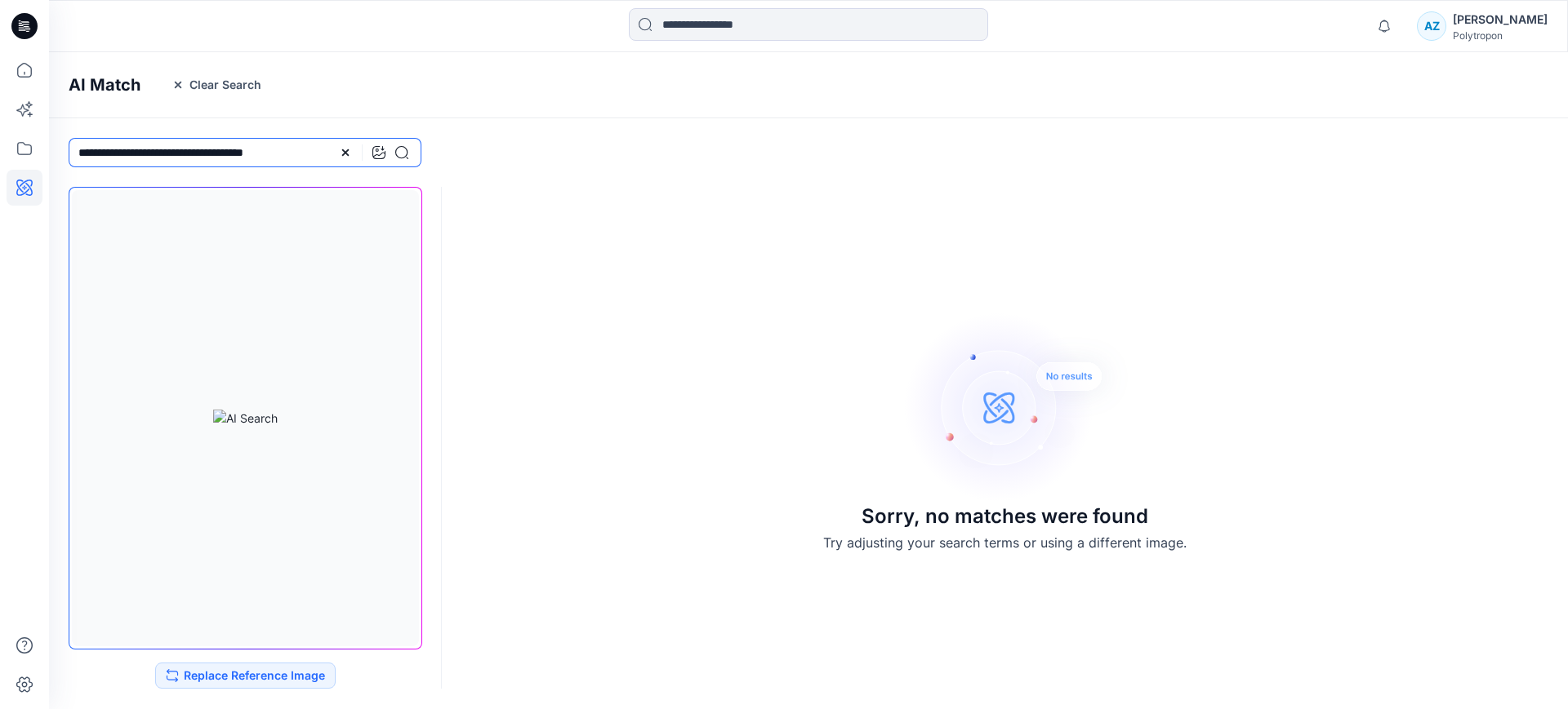
drag, startPoint x: 187, startPoint y: 151, endPoint x: 77, endPoint y: 157, distance: 110.2
click at [77, 157] on input "**********" at bounding box center [245, 152] width 353 height 29
click at [406, 149] on icon at bounding box center [402, 153] width 13 height 13
drag, startPoint x: 246, startPoint y: 150, endPoint x: 69, endPoint y: 159, distance: 177.2
click at [69, 159] on input "**********" at bounding box center [245, 152] width 353 height 29
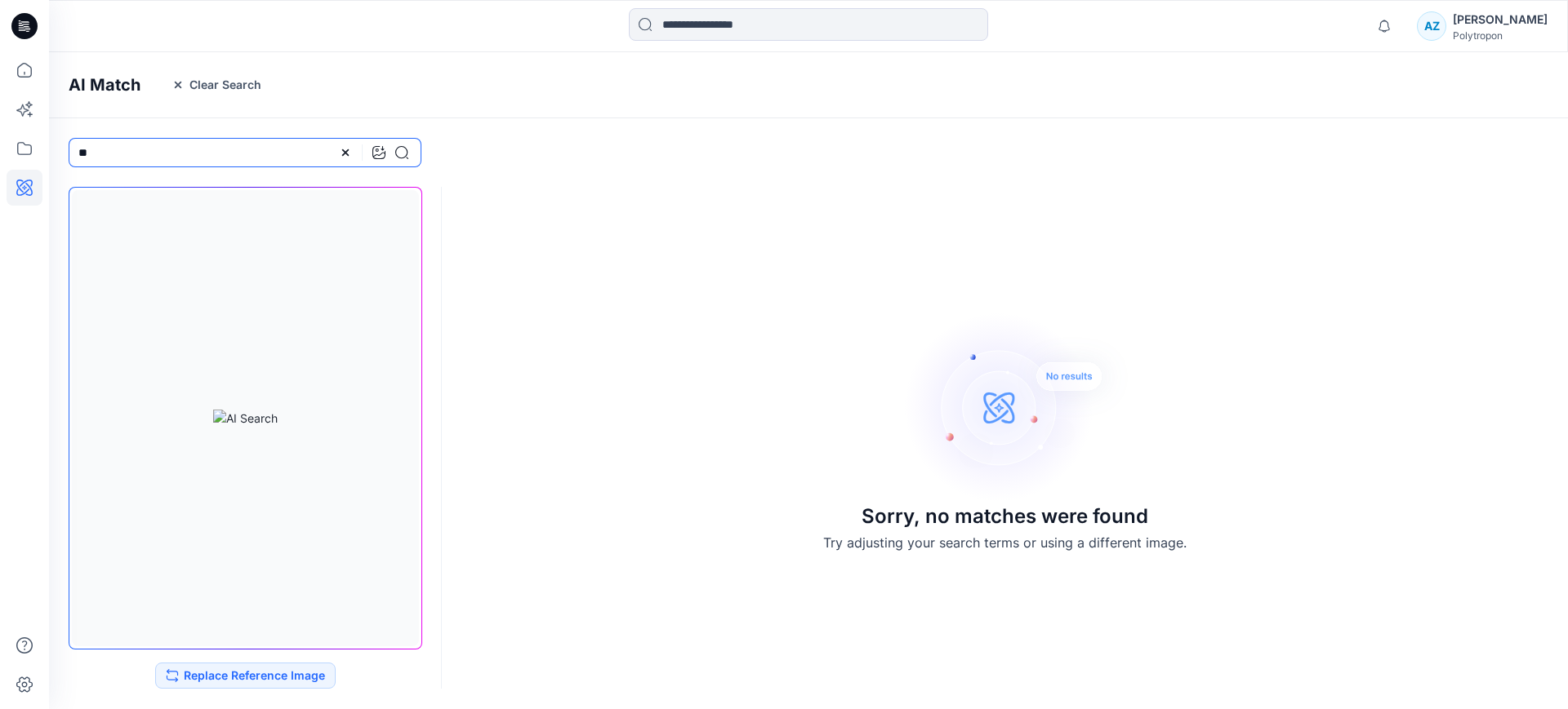
type input "*"
type input "***"
click at [407, 149] on icon at bounding box center [402, 153] width 13 height 13
click at [342, 150] on icon at bounding box center [345, 153] width 13 height 13
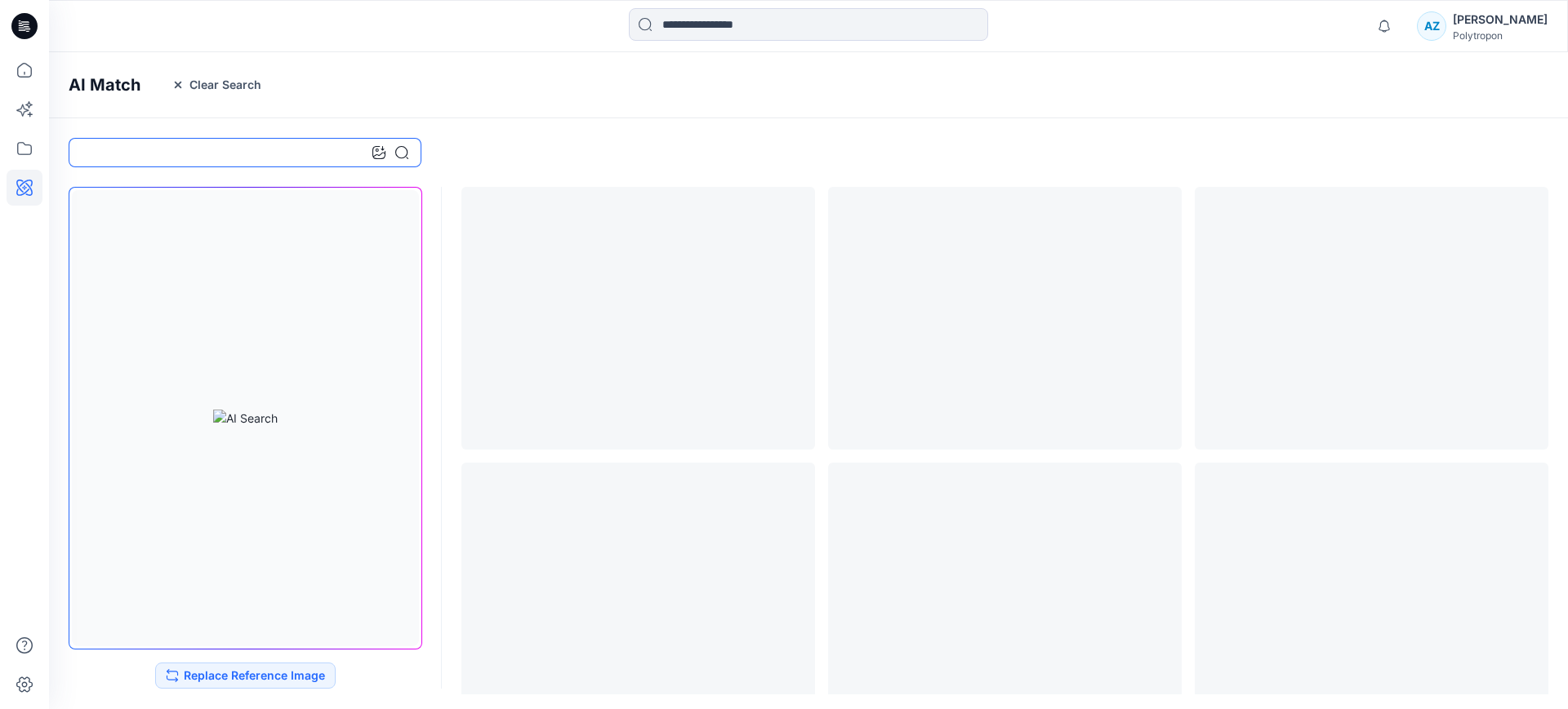
click at [286, 154] on input at bounding box center [245, 152] width 353 height 29
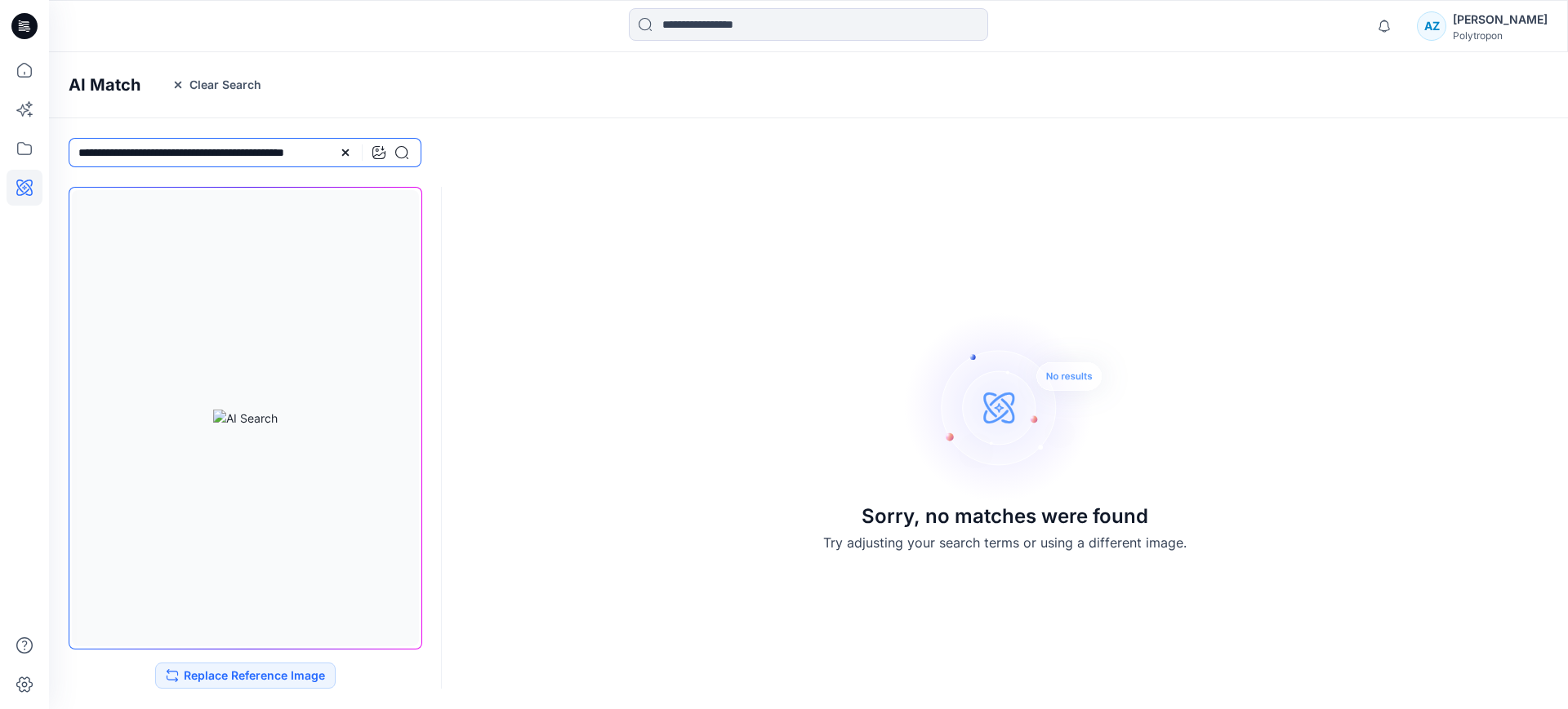
scroll to position [0, 10]
click at [281, 676] on button "Replace Reference Image" at bounding box center [245, 675] width 180 height 26
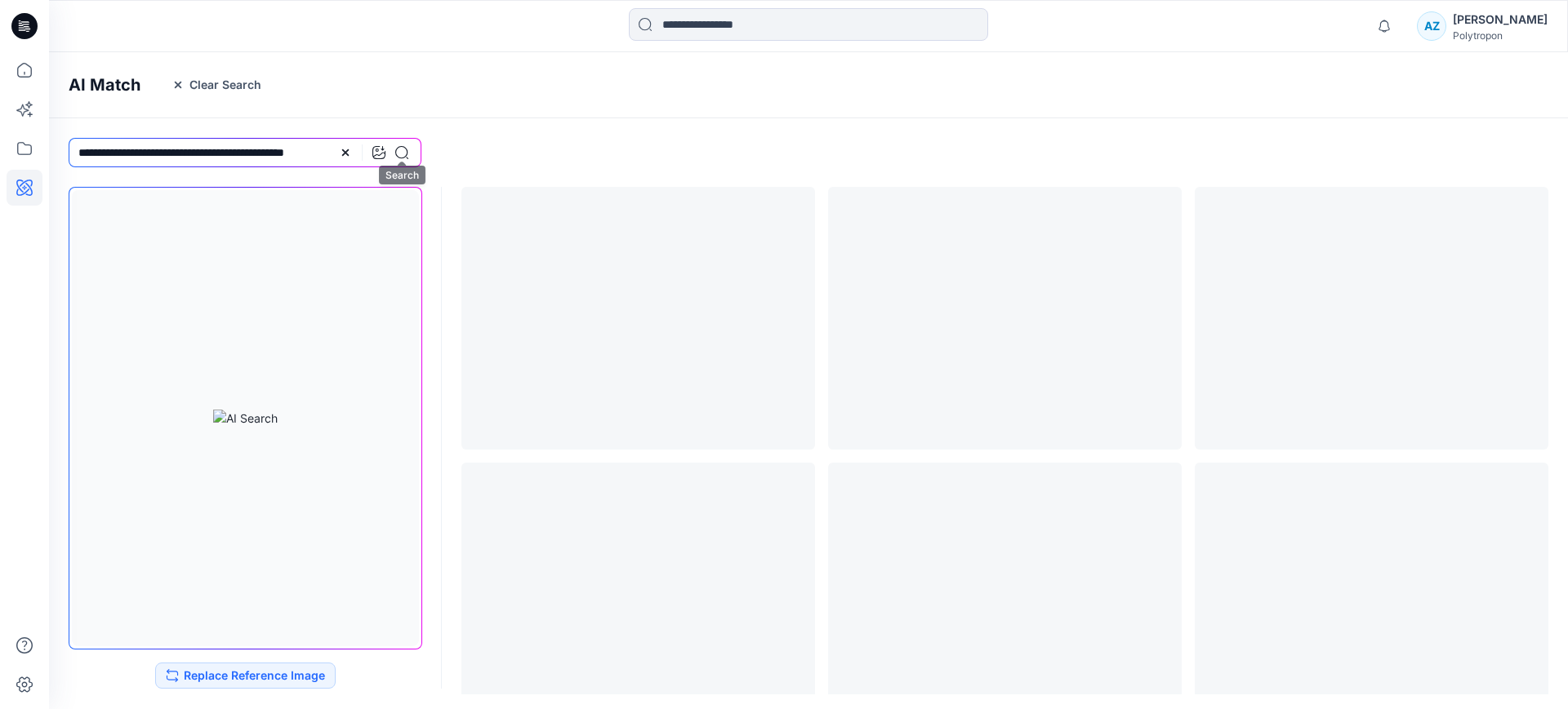
click at [403, 155] on icon at bounding box center [402, 153] width 13 height 13
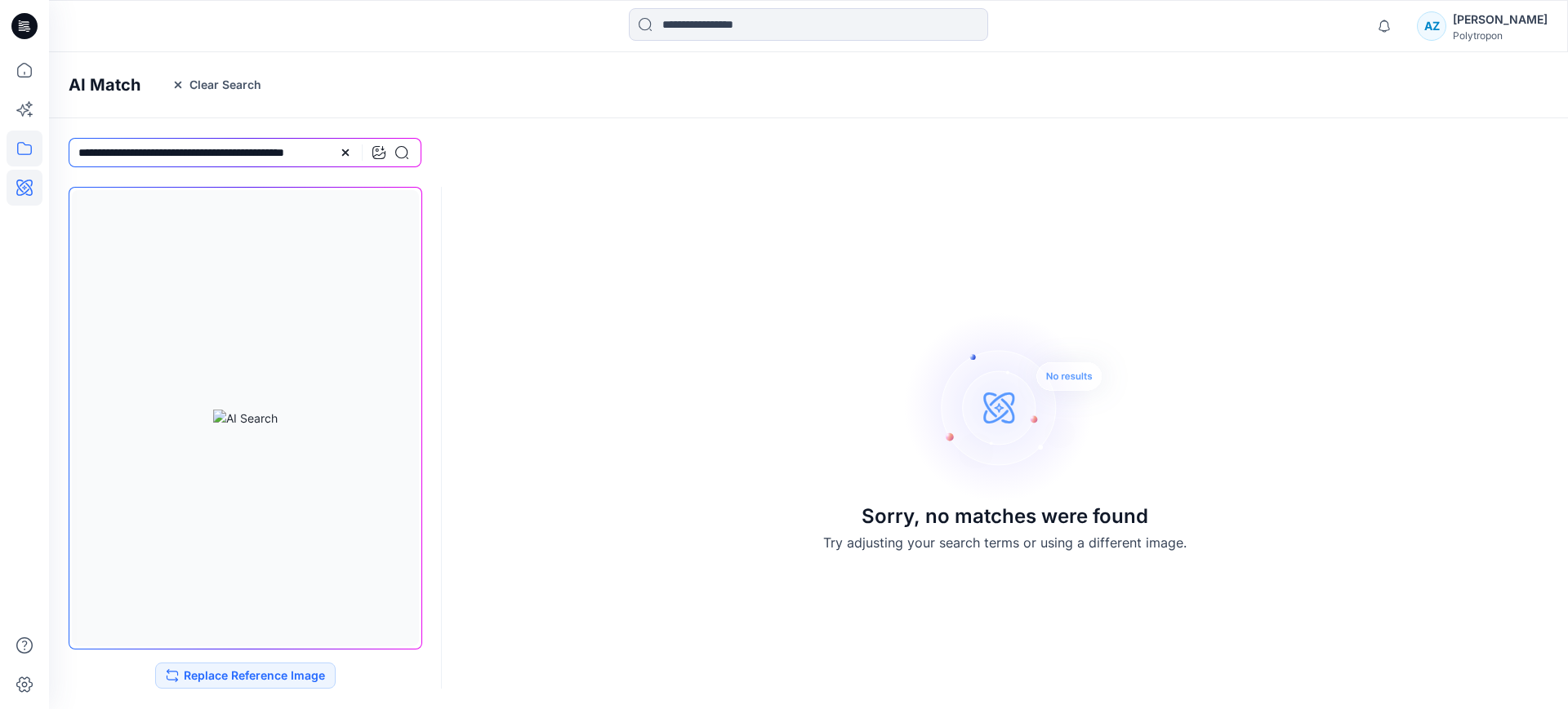
drag, startPoint x: 186, startPoint y: 155, endPoint x: 30, endPoint y: 153, distance: 156.0
click at [23, 156] on div "**********" at bounding box center [784, 354] width 1568 height 709
type input "**********"
click at [401, 150] on icon at bounding box center [402, 153] width 13 height 13
click at [30, 75] on icon at bounding box center [25, 70] width 15 height 15
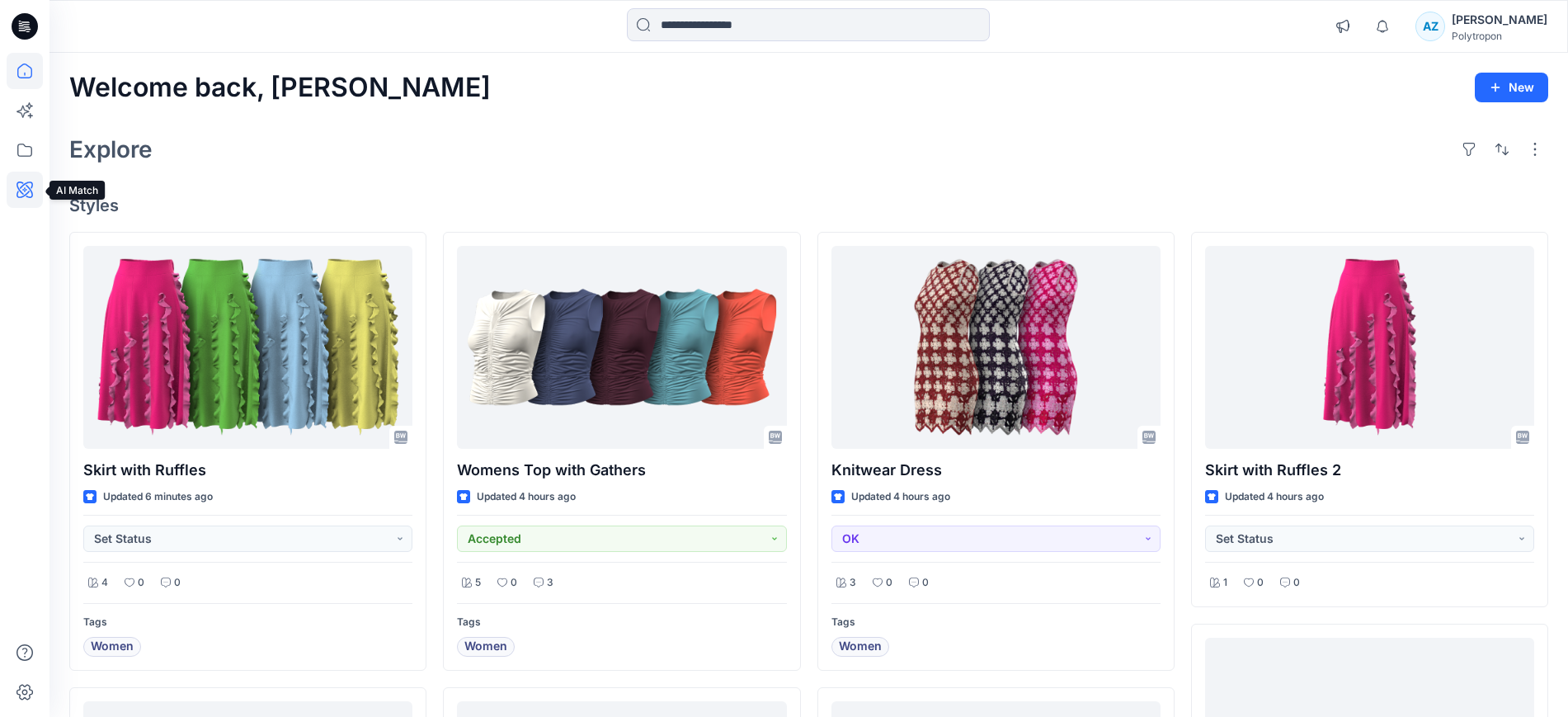
click at [17, 190] on icon at bounding box center [24, 190] width 36 height 36
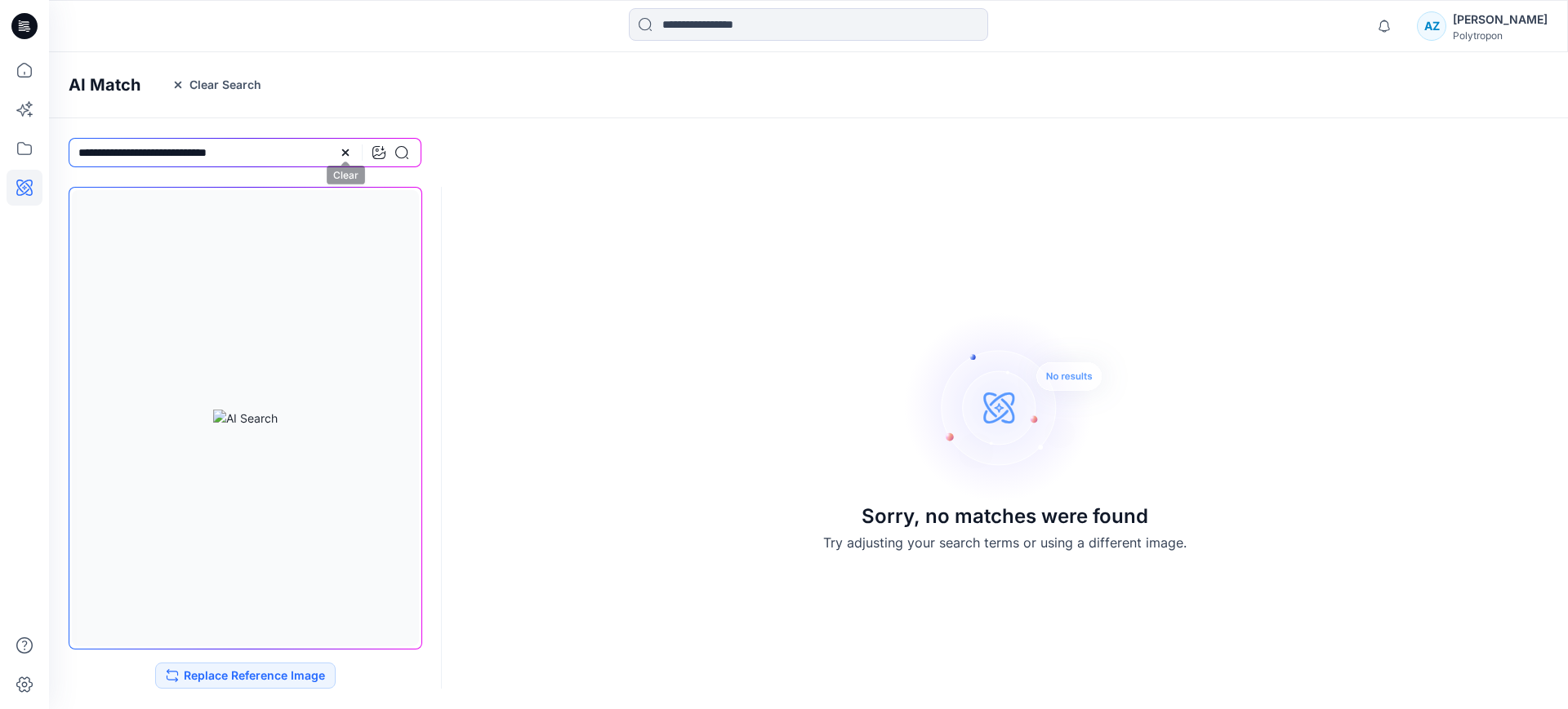
click at [347, 153] on icon at bounding box center [345, 153] width 13 height 13
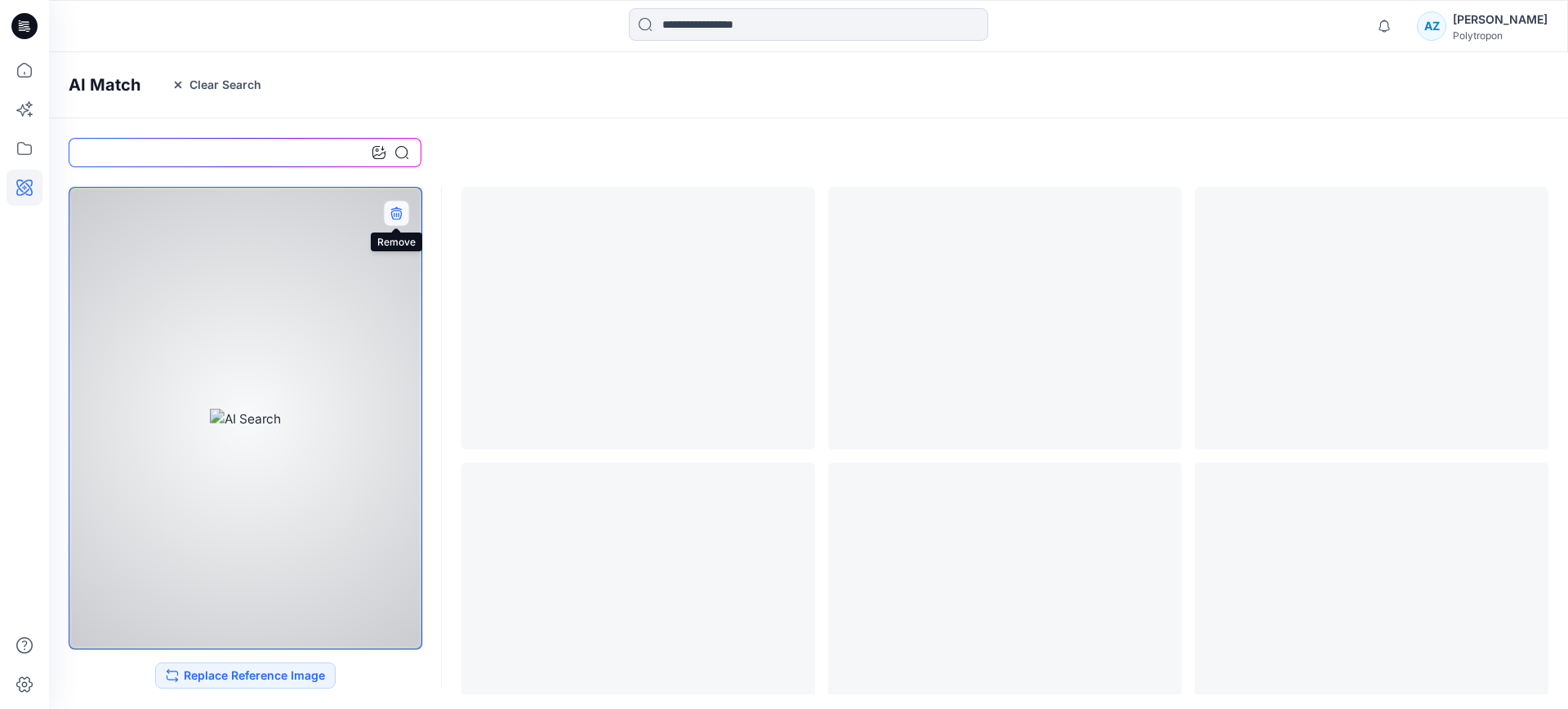
click at [392, 216] on icon "button" at bounding box center [395, 215] width 11 height 10
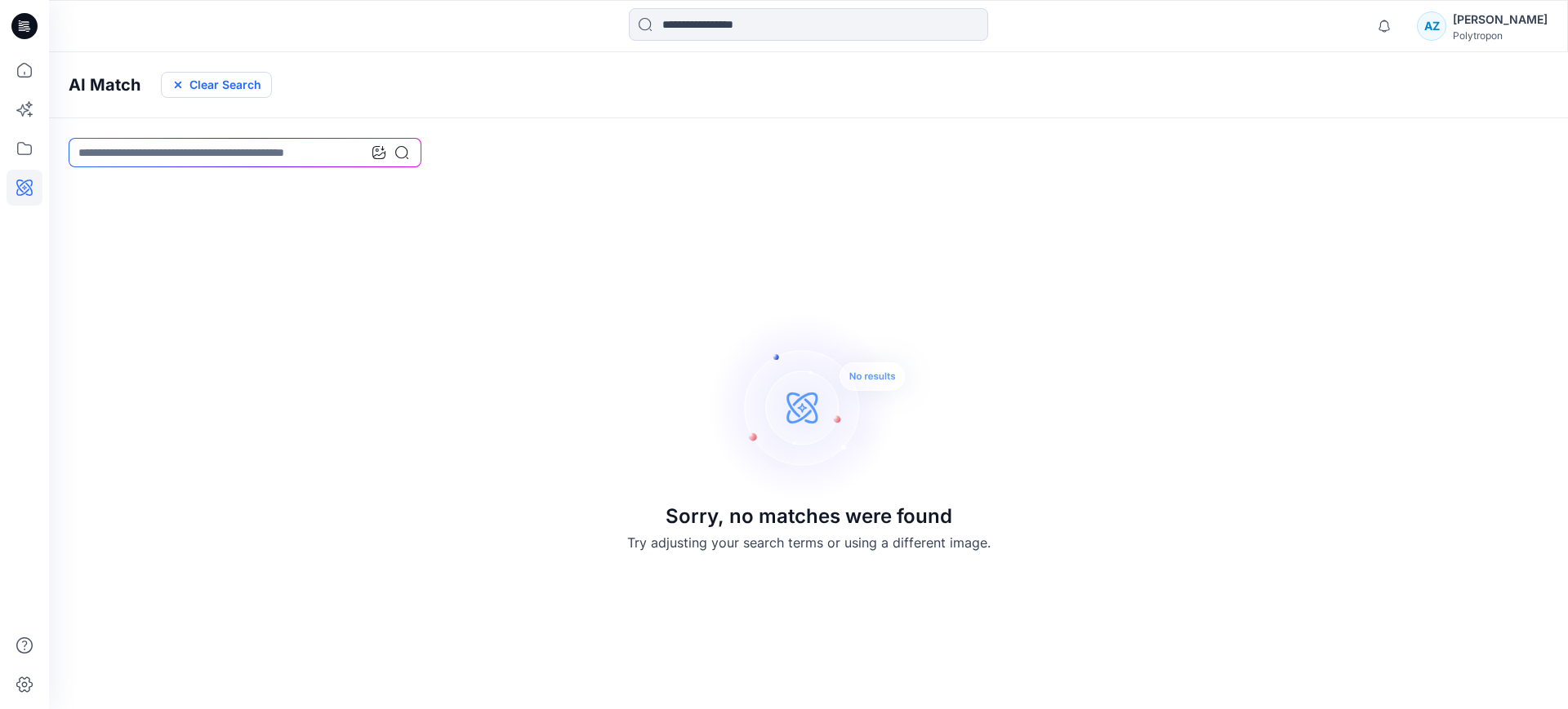
click at [182, 87] on icon "button" at bounding box center [178, 85] width 13 height 13
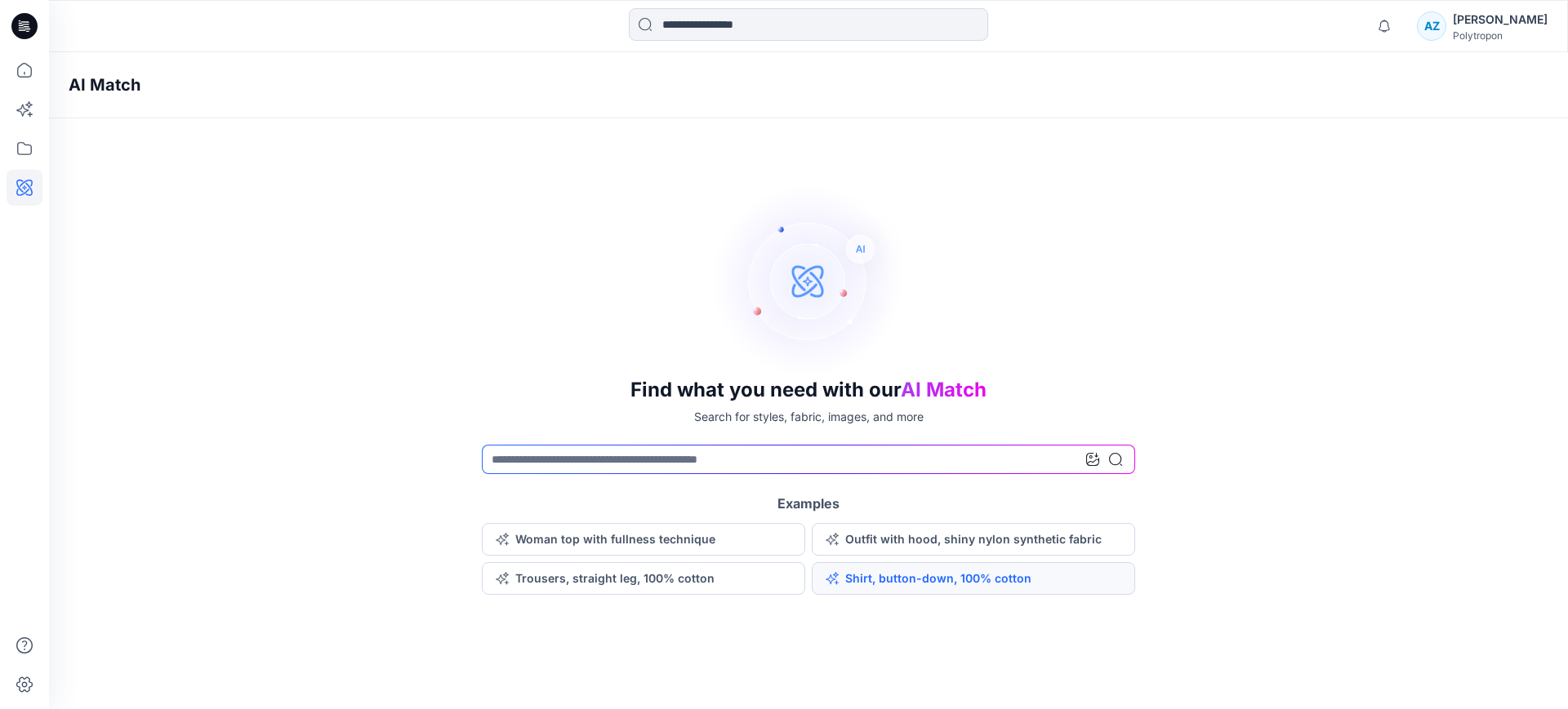
click at [918, 589] on button "Shirt, button-down, 100% cotton" at bounding box center [973, 578] width 324 height 32
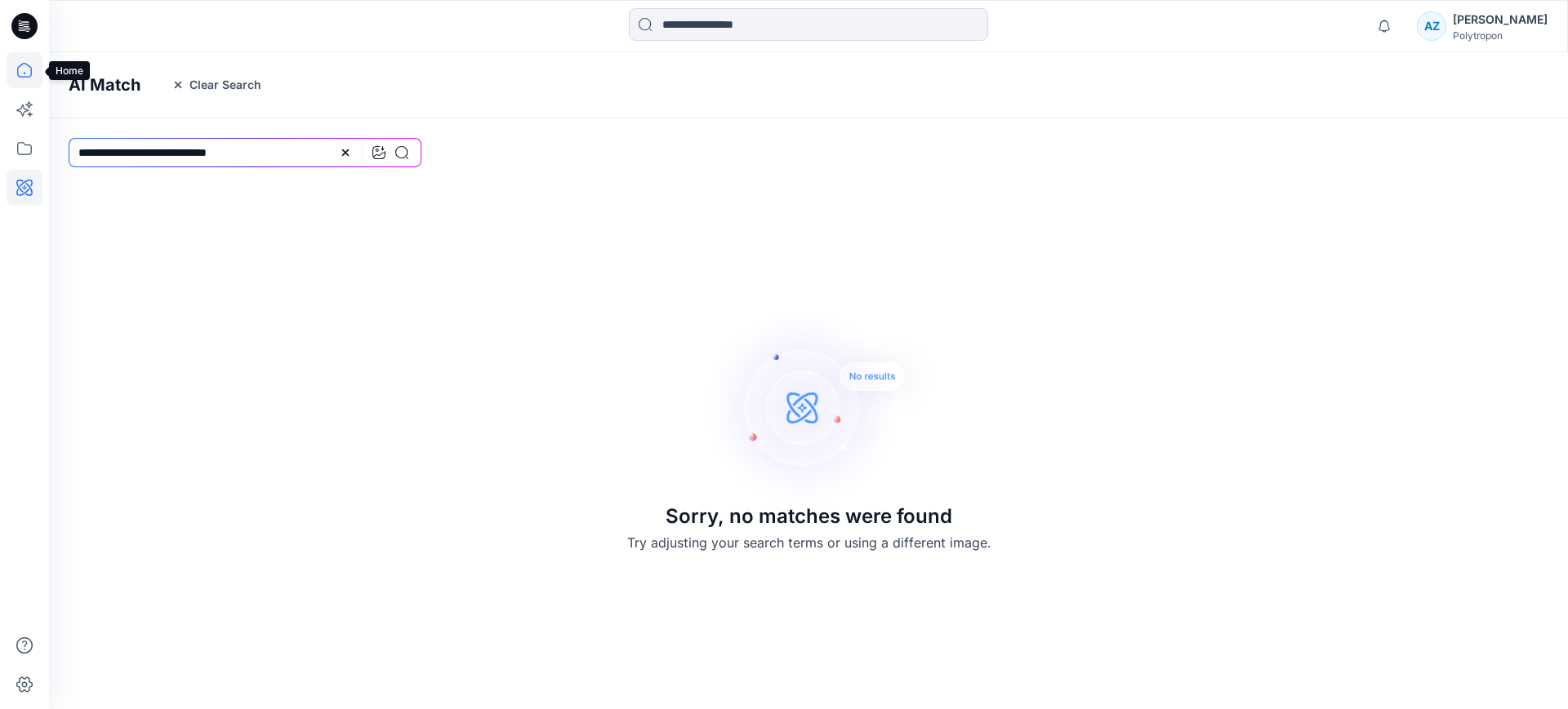
click at [17, 79] on icon at bounding box center [24, 70] width 36 height 36
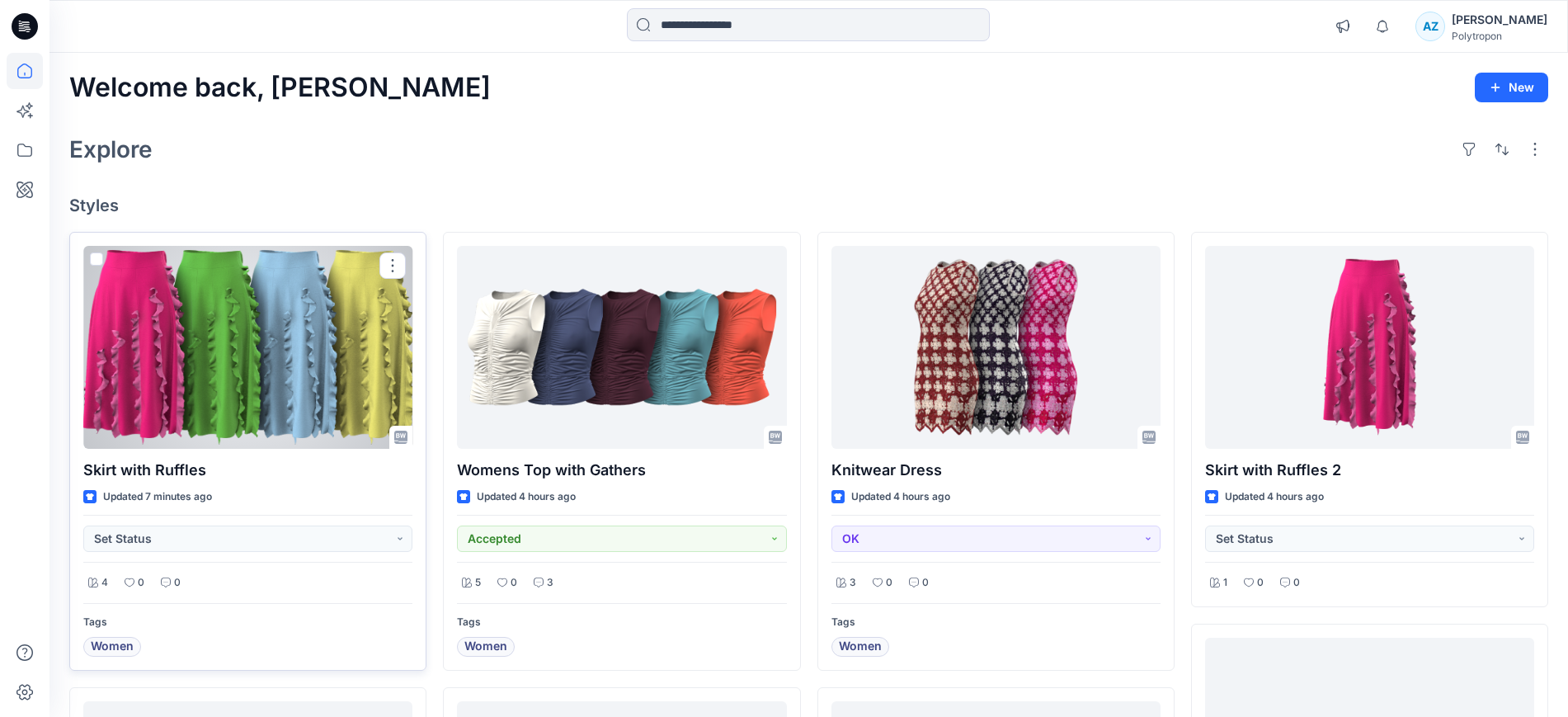
click at [282, 350] on div at bounding box center [247, 347] width 329 height 203
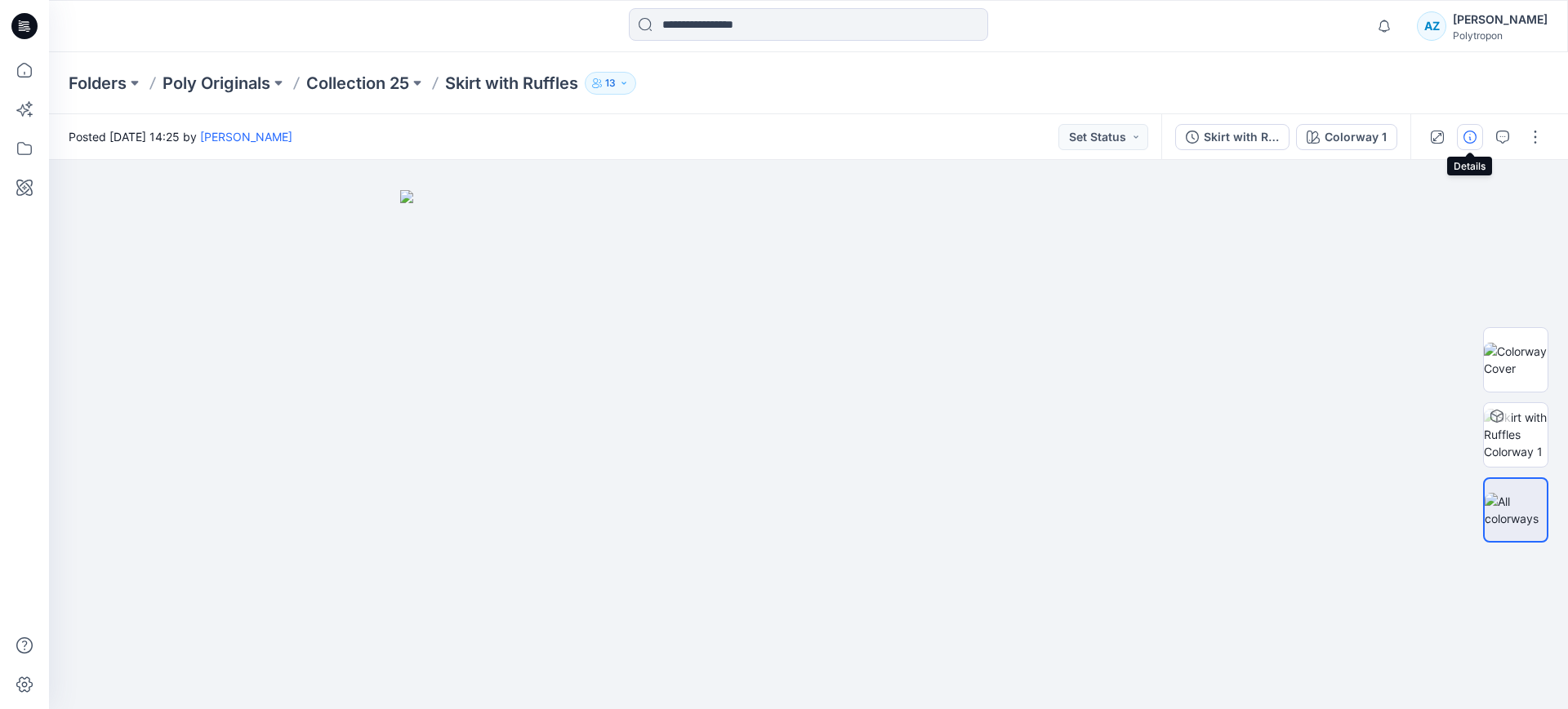
click at [1474, 138] on icon "button" at bounding box center [1470, 137] width 13 height 13
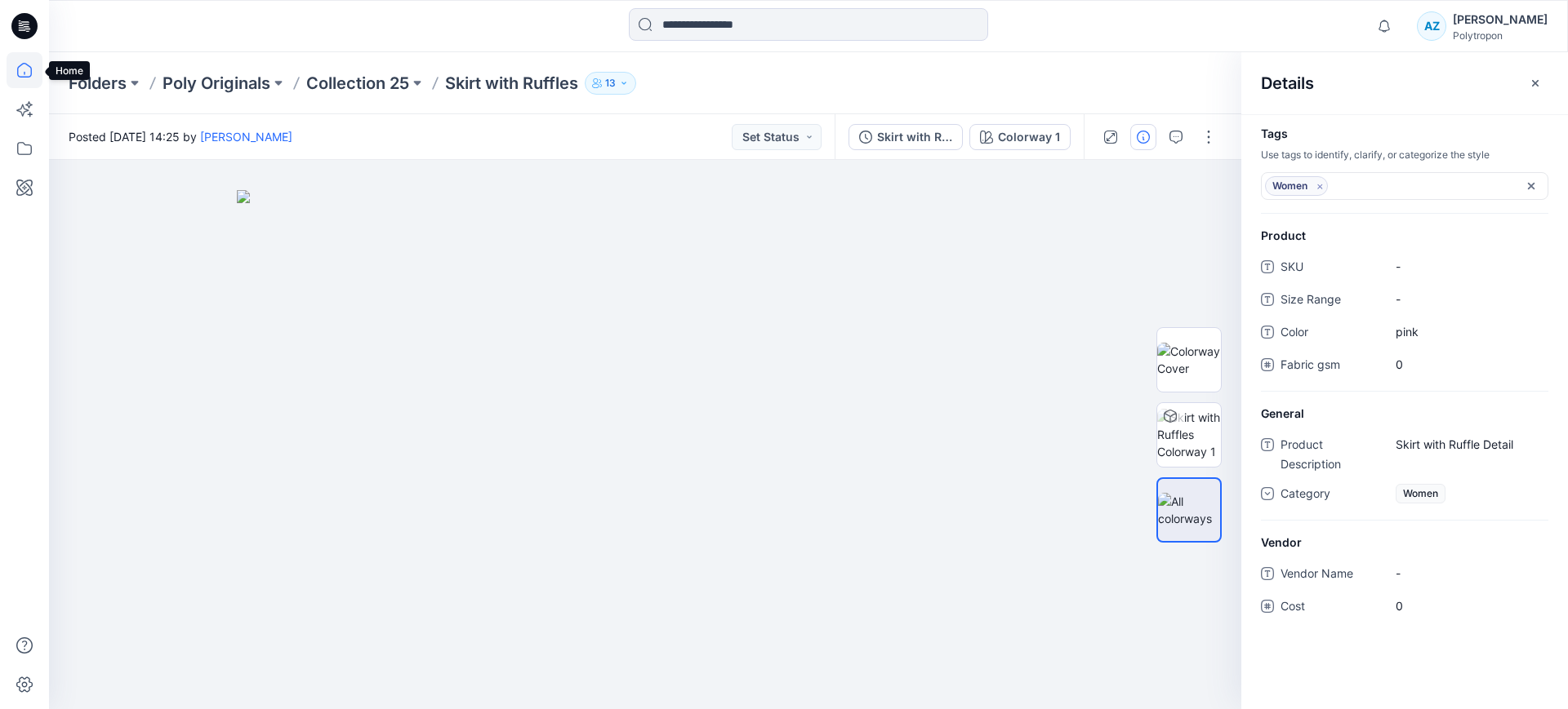
click at [22, 66] on icon at bounding box center [24, 70] width 36 height 36
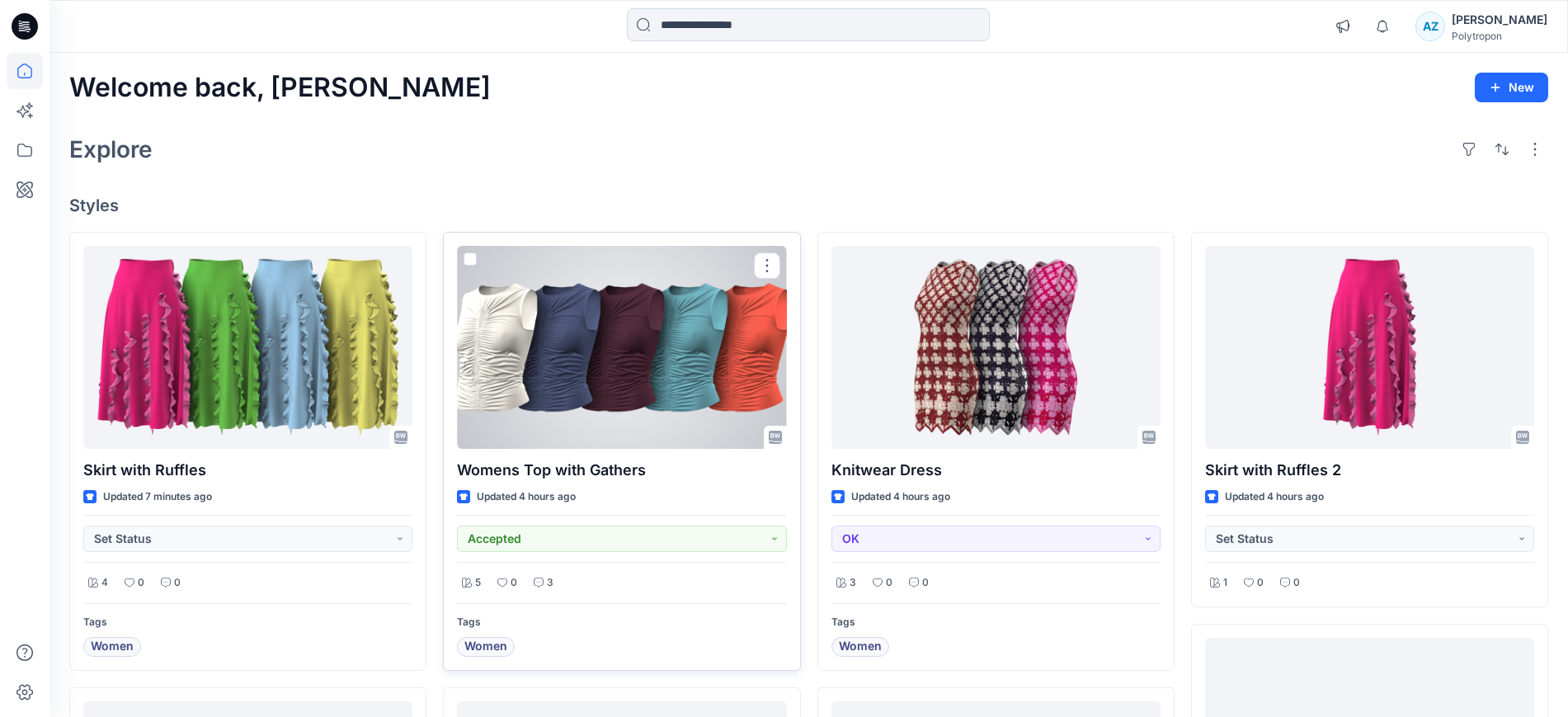
click at [599, 288] on div at bounding box center [621, 347] width 329 height 203
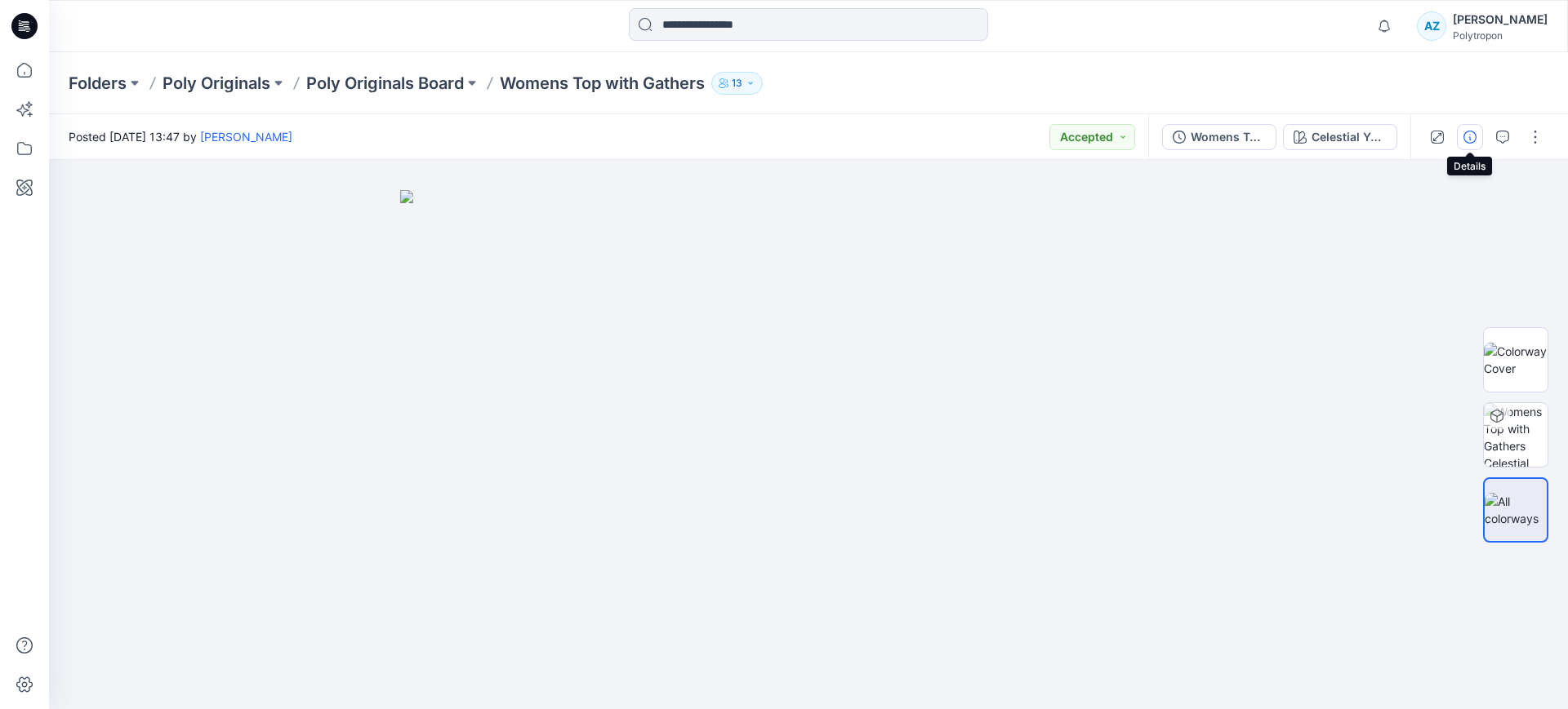
click at [1471, 139] on icon "button" at bounding box center [1470, 137] width 13 height 13
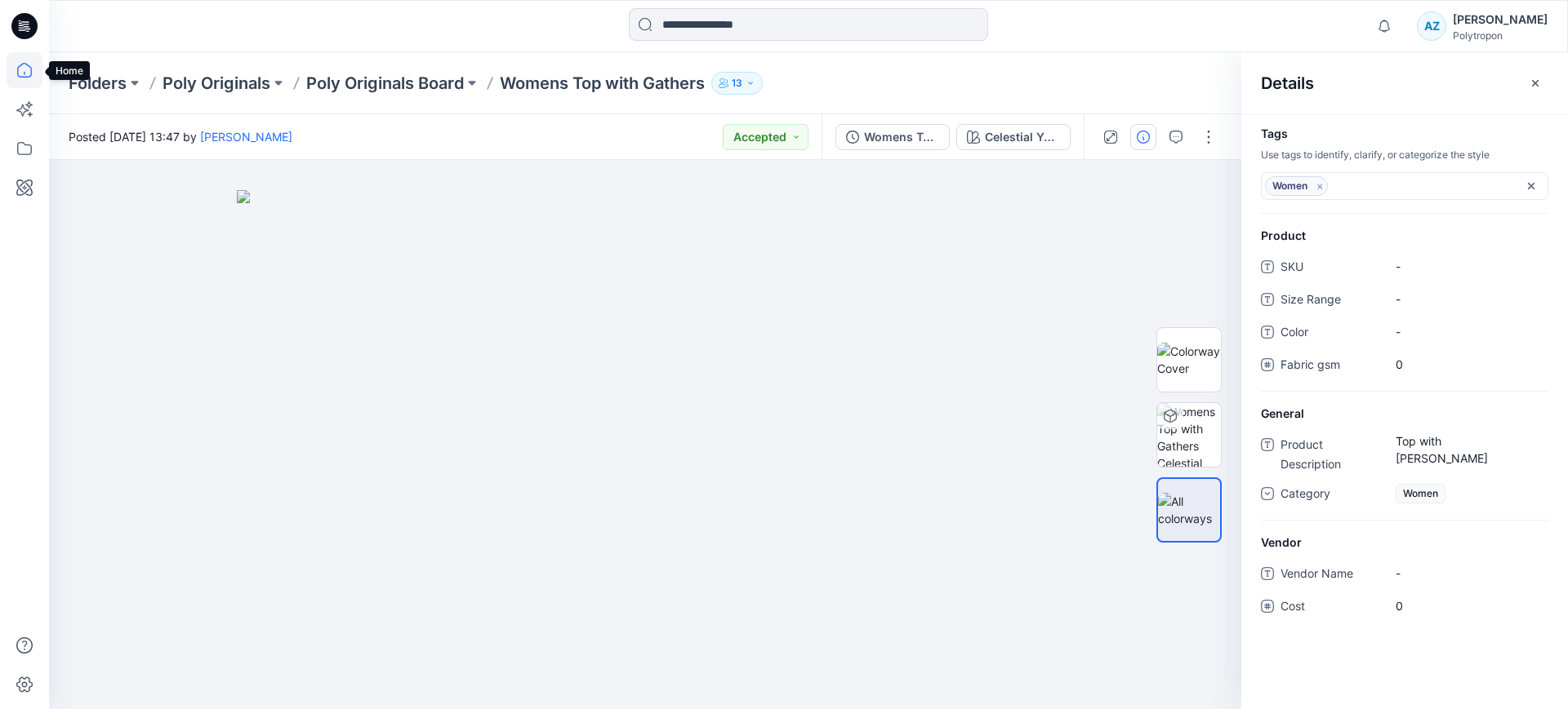
click at [17, 69] on icon at bounding box center [24, 70] width 36 height 36
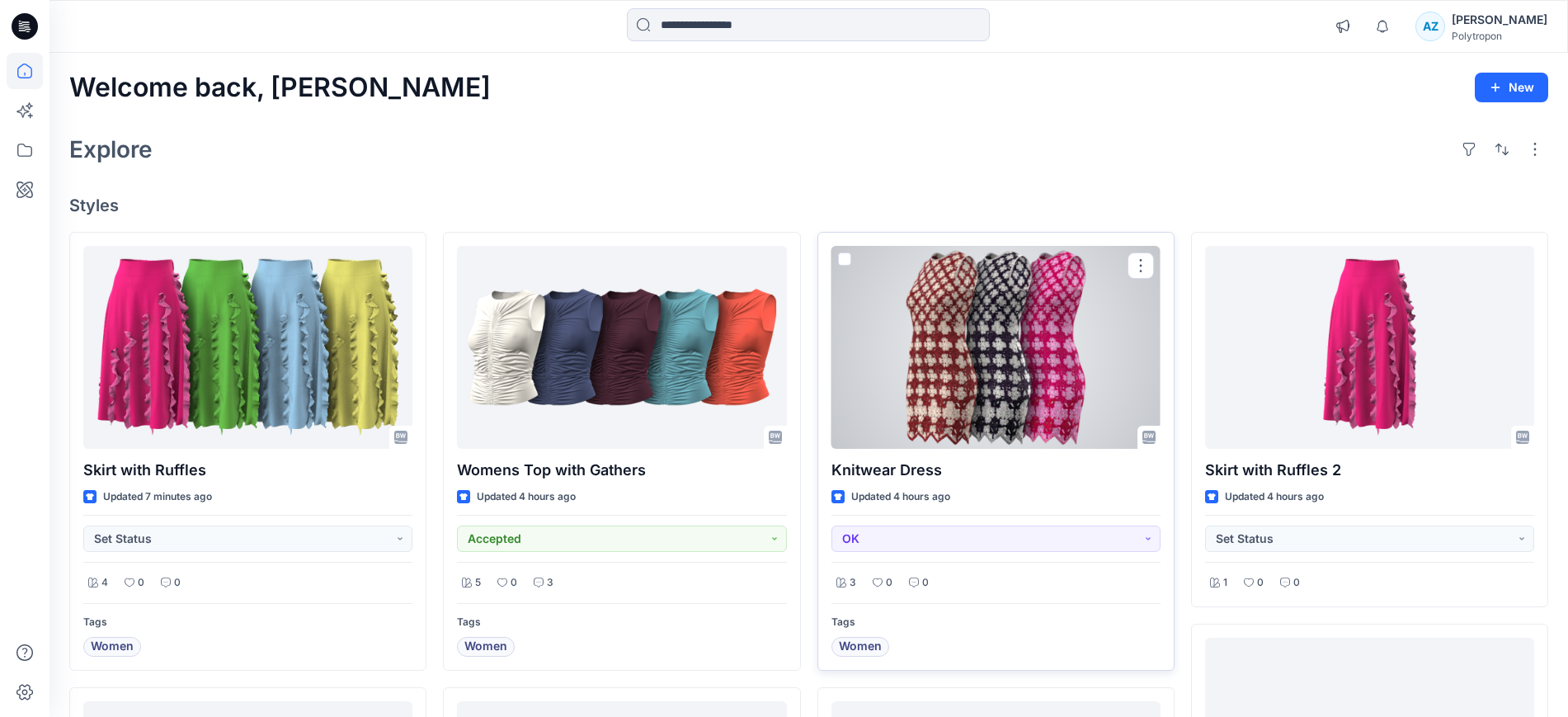
click at [958, 329] on div at bounding box center [996, 347] width 329 height 203
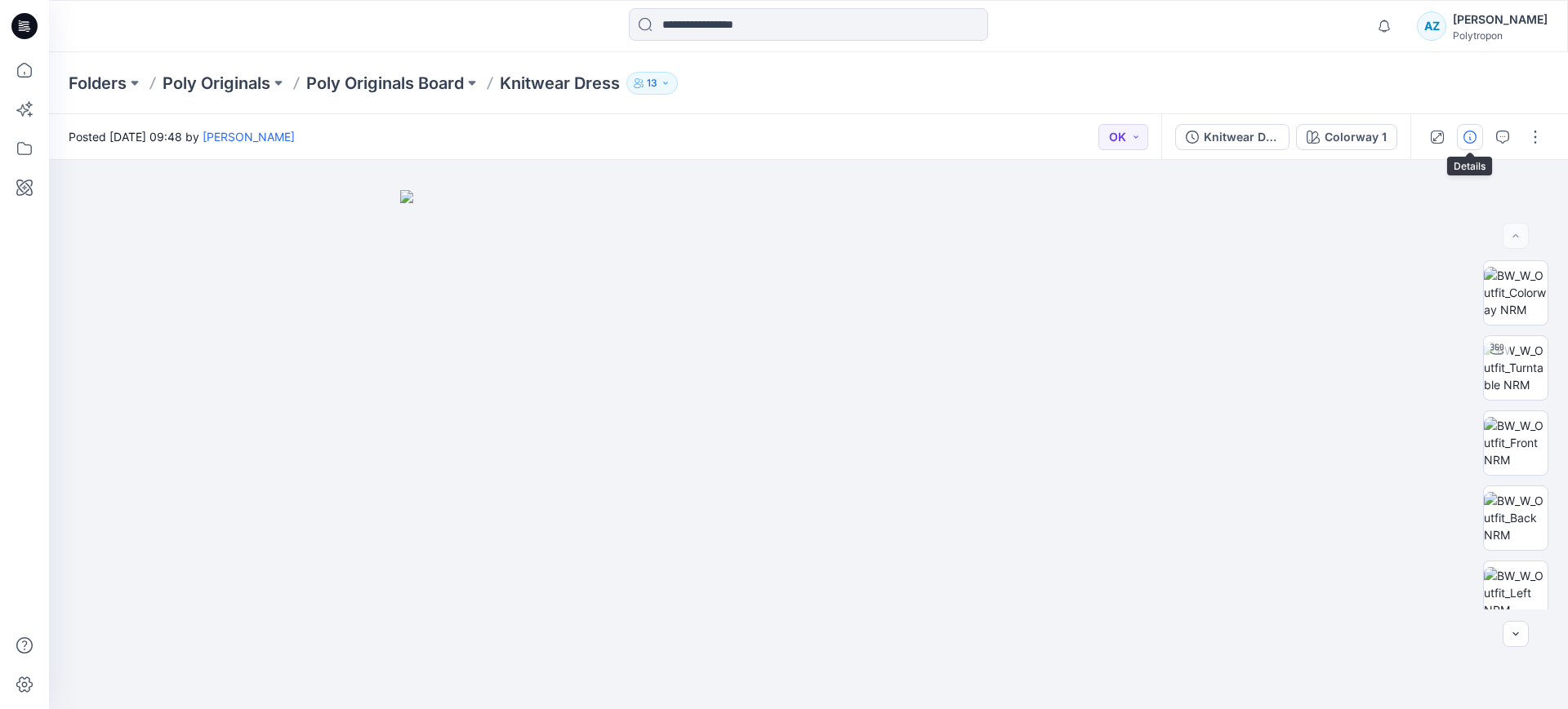
click at [1469, 133] on icon "button" at bounding box center [1470, 137] width 13 height 13
